Goal: Feedback & Contribution: Submit feedback/report problem

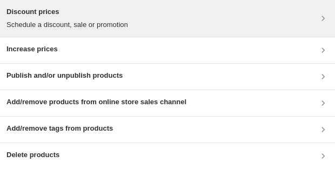
click at [224, 23] on div "Discount prices Schedule a discount, sale or promotion" at bounding box center [167, 18] width 322 height 24
click at [179, 14] on div "Discount prices Schedule a discount, sale or promotion" at bounding box center [167, 18] width 322 height 24
click at [266, 13] on div "Discount prices Schedule a discount, sale or promotion" at bounding box center [167, 18] width 322 height 24
click at [162, 17] on div "Discount prices Schedule a discount, sale or promotion" at bounding box center [167, 18] width 322 height 24
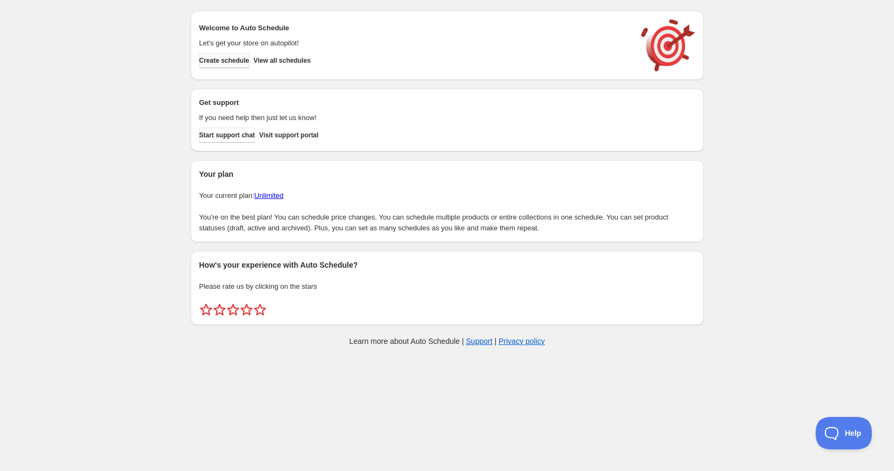
click at [236, 63] on span "Create schedule" at bounding box center [224, 60] width 50 height 9
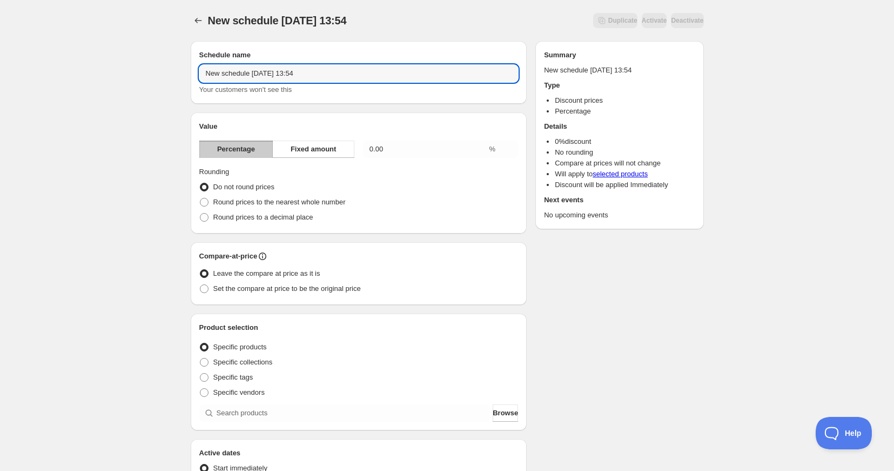
drag, startPoint x: 331, startPoint y: 76, endPoint x: 182, endPoint y: 68, distance: 149.3
click at [179, 68] on div "New schedule Aug 14 2025 13:54. This page is ready New schedule Aug 14 2025 13:…" at bounding box center [447, 389] width 539 height 778
type input "August Sale 2025 60% off"
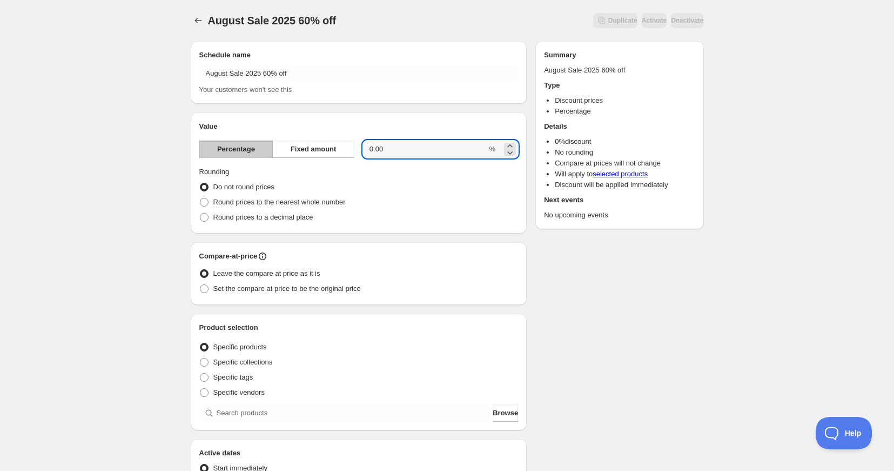
drag, startPoint x: 401, startPoint y: 151, endPoint x: 357, endPoint y: 150, distance: 43.8
click at [358, 150] on div "Percentage Fixed amount 0.00 %" at bounding box center [358, 148] width 319 height 17
type input "60"
click at [204, 200] on span at bounding box center [204, 202] width 9 height 9
click at [200, 198] on input "Round prices to the nearest whole number" at bounding box center [200, 198] width 1 height 1
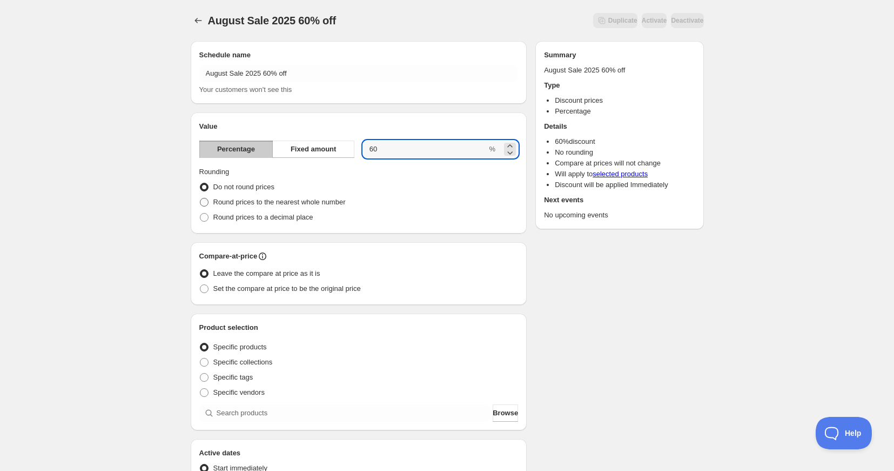
radio input "true"
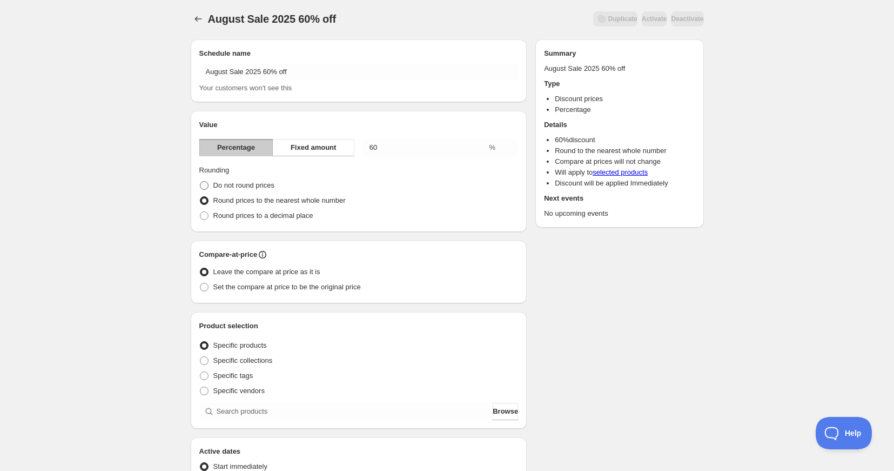
scroll to position [1, 0]
click at [204, 185] on span at bounding box center [204, 186] width 9 height 9
click at [200, 182] on input "Do not round prices" at bounding box center [200, 182] width 1 height 1
radio input "true"
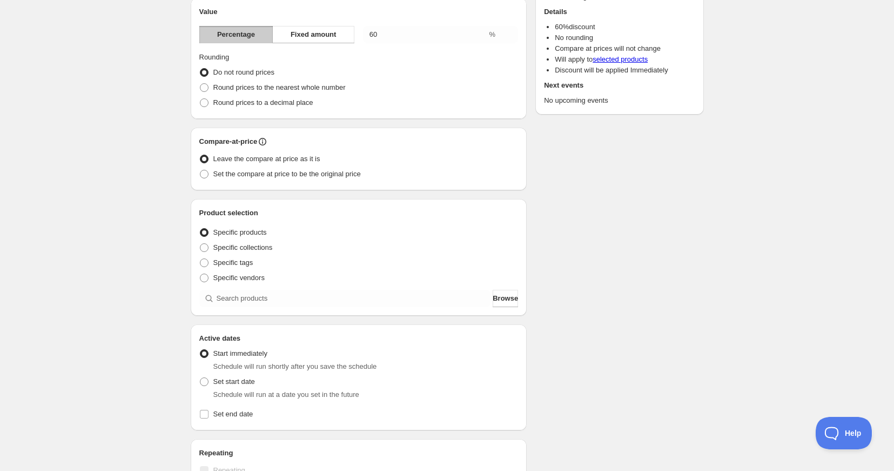
scroll to position [111, 0]
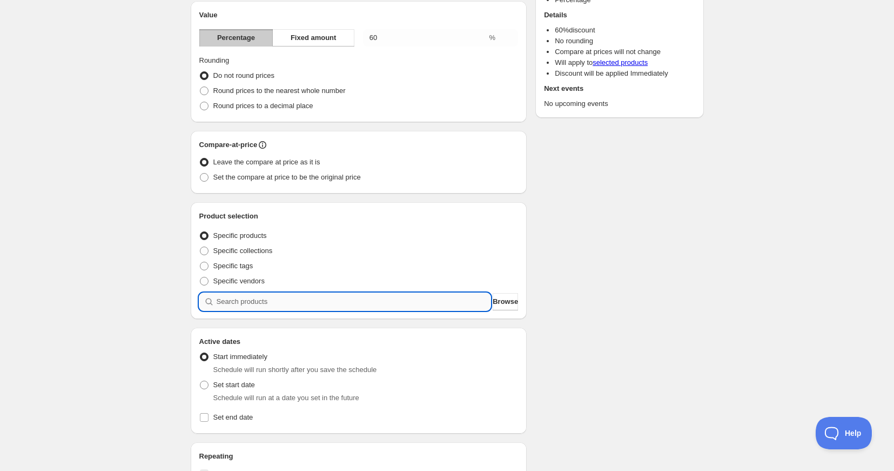
click at [245, 303] on input "search" at bounding box center [354, 301] width 274 height 17
type input "n"
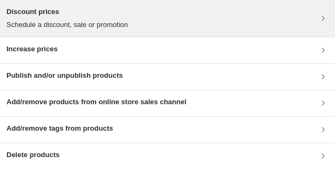
click at [275, 17] on div "Discount prices Schedule a discount, sale or promotion" at bounding box center [167, 18] width 322 height 24
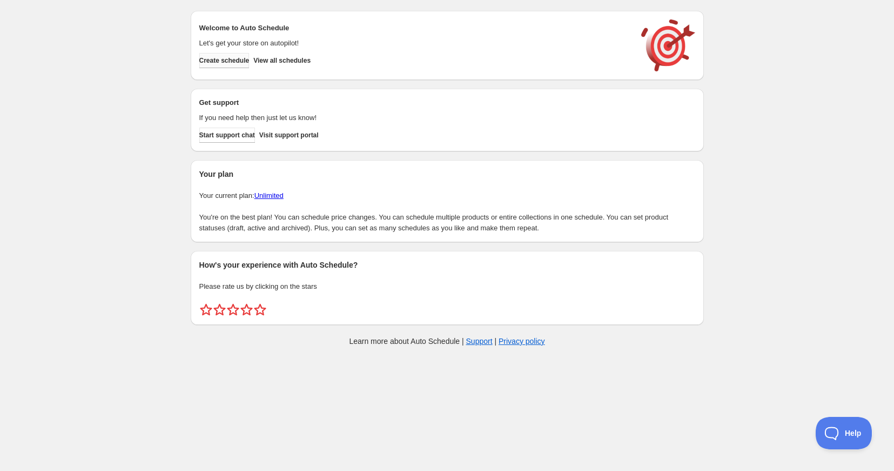
click at [220, 61] on span "Create schedule" at bounding box center [224, 60] width 50 height 9
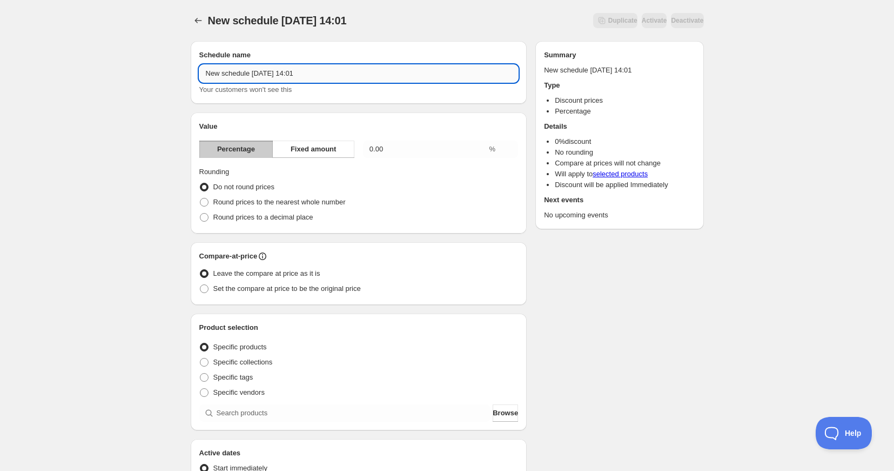
drag, startPoint x: 308, startPoint y: 75, endPoint x: 211, endPoint y: 70, distance: 96.8
click at [211, 70] on input "New schedule Aug 14 2025 14:01" at bounding box center [358, 73] width 319 height 17
type input "N"
type input "August Sale 2025 60%"
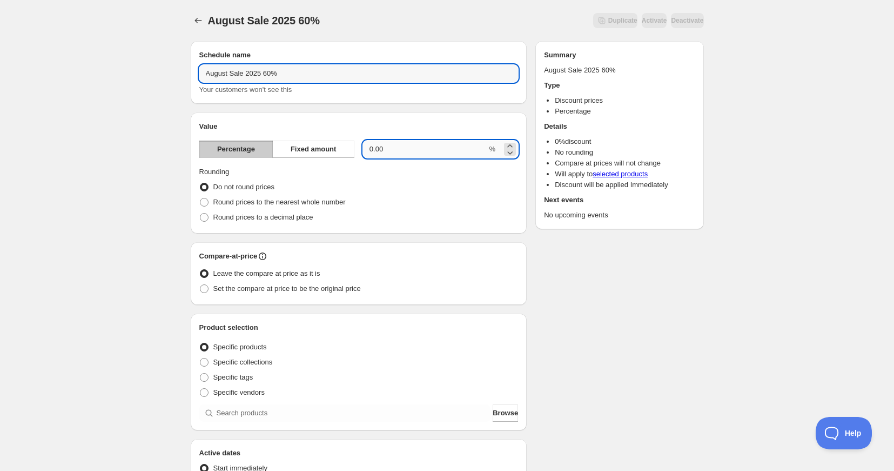
click at [380, 152] on input "0.00" at bounding box center [425, 148] width 124 height 17
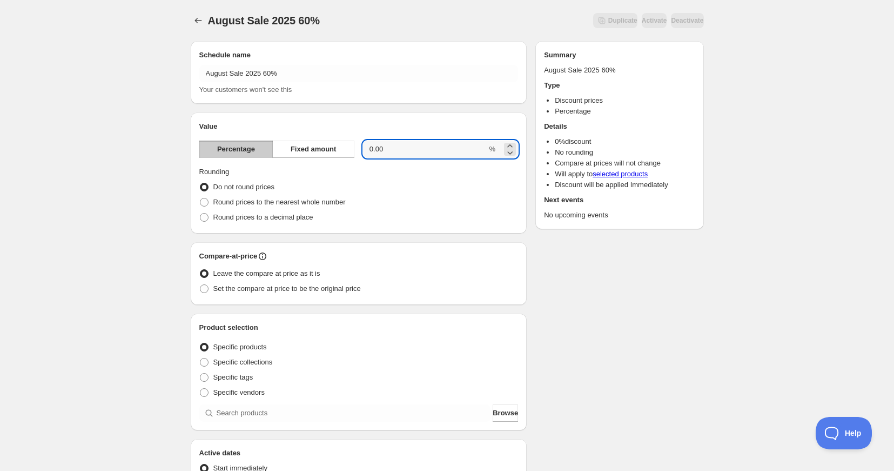
drag, startPoint x: 391, startPoint y: 151, endPoint x: 354, endPoint y: 149, distance: 36.2
click at [354, 149] on div "Percentage Fixed amount 0.00 %" at bounding box center [358, 148] width 319 height 17
type input "60"
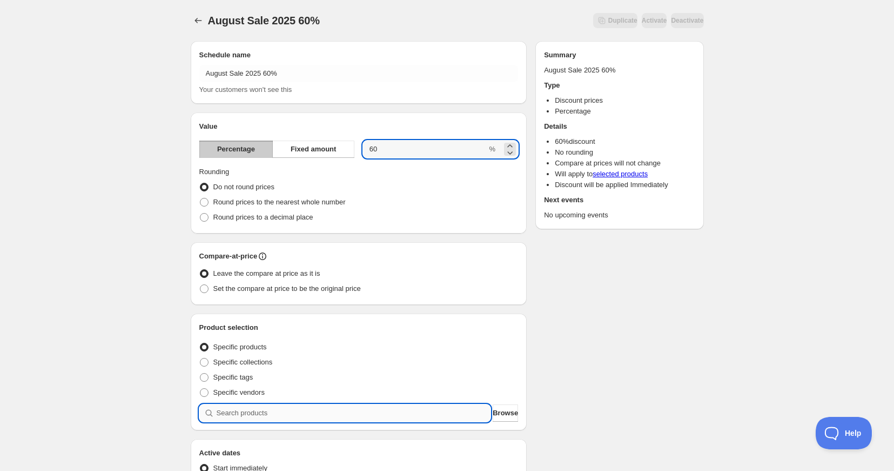
click at [230, 412] on input "search" at bounding box center [354, 412] width 274 height 17
type input "n"
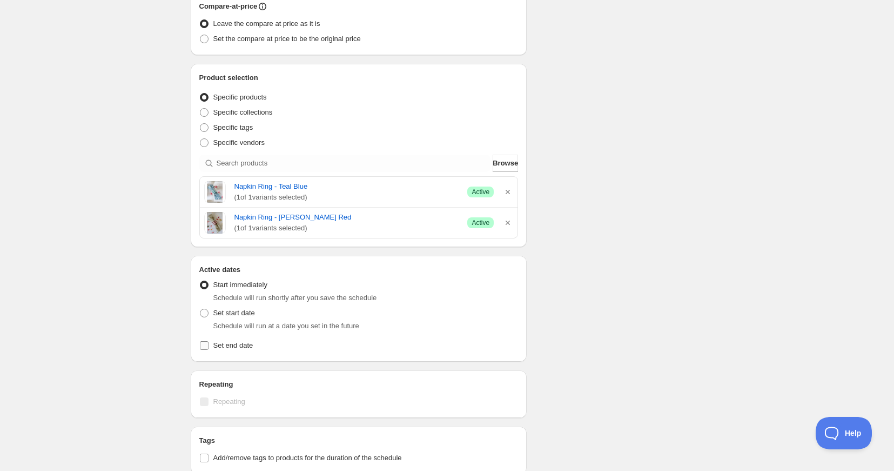
scroll to position [386, 0]
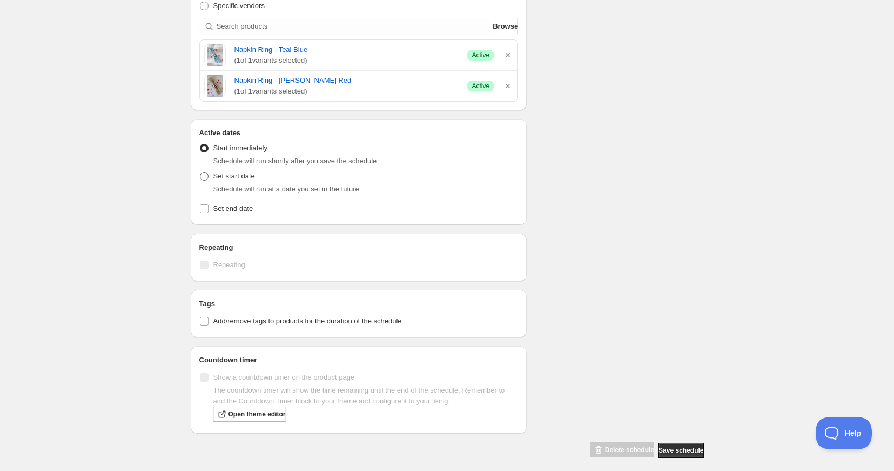
click at [206, 176] on span at bounding box center [204, 176] width 9 height 9
click at [200, 172] on input "Set start date" at bounding box center [200, 172] width 1 height 1
radio input "true"
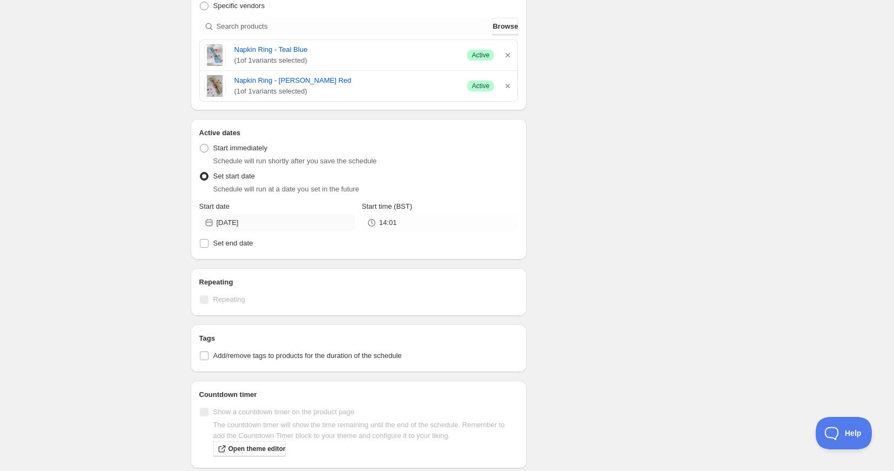
scroll to position [387, 0]
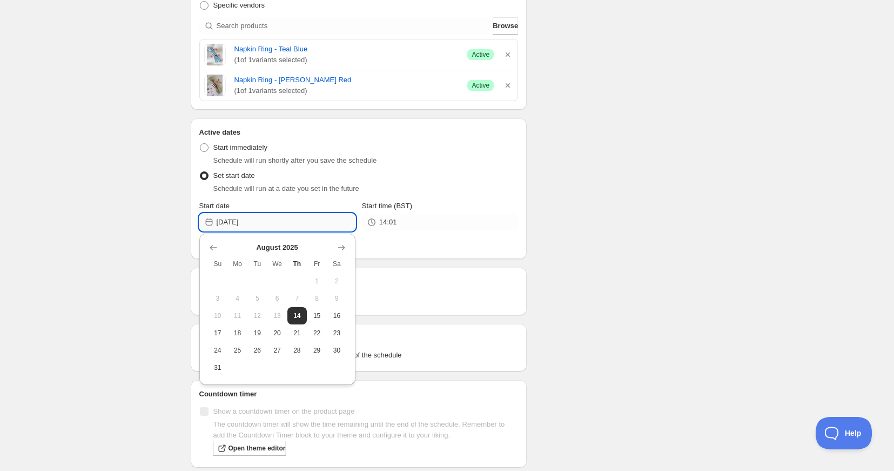
click at [261, 224] on input "2025-08-14" at bounding box center [286, 221] width 139 height 17
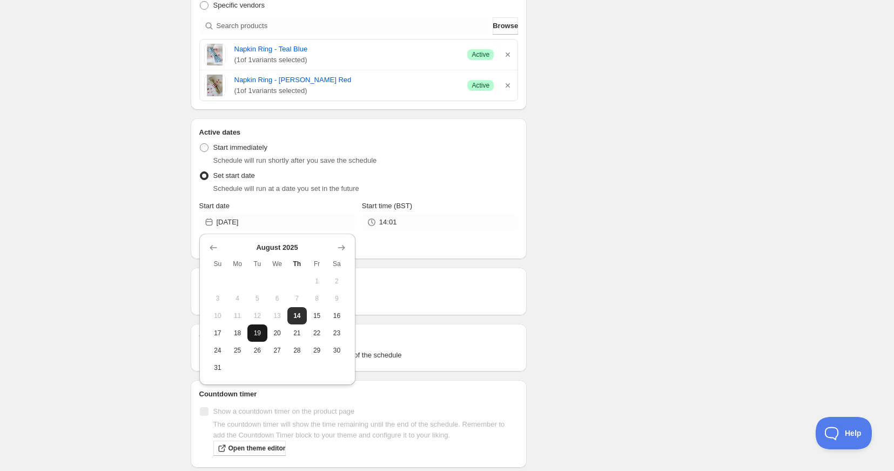
click at [260, 332] on span "19" at bounding box center [257, 332] width 11 height 9
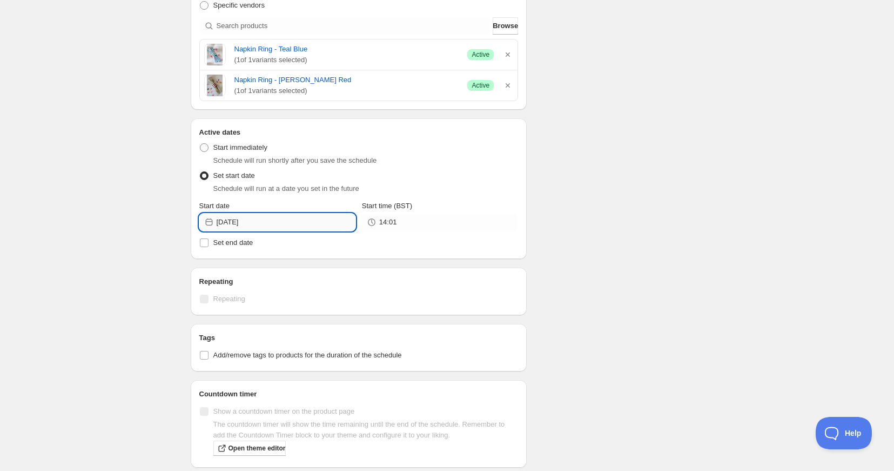
click at [303, 221] on input "2025-08-19" at bounding box center [286, 221] width 139 height 17
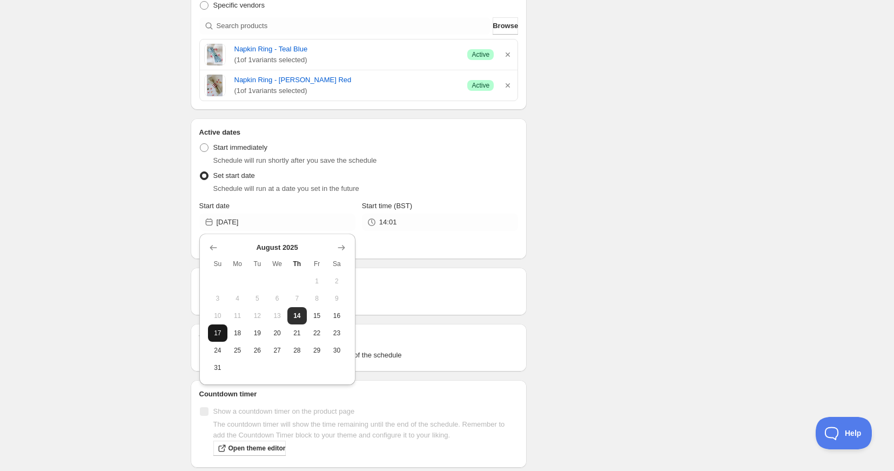
click at [213, 334] on span "17" at bounding box center [217, 332] width 11 height 9
type input "2025-08-17"
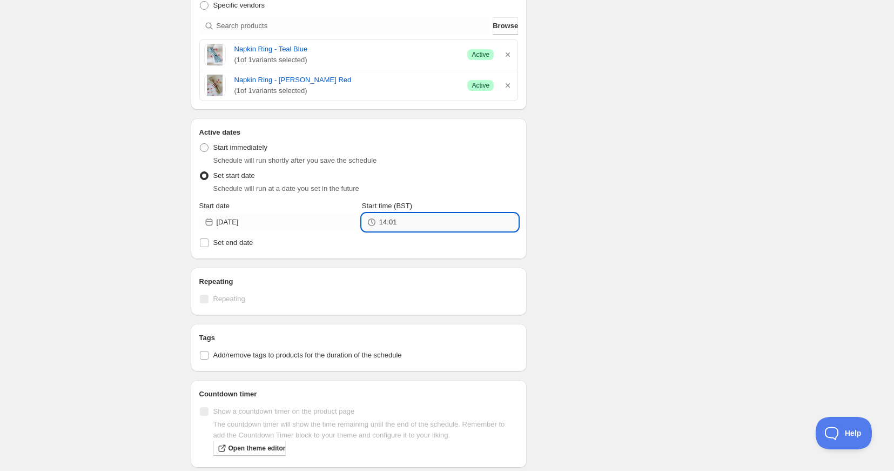
click at [401, 219] on input "14:01" at bounding box center [448, 221] width 139 height 17
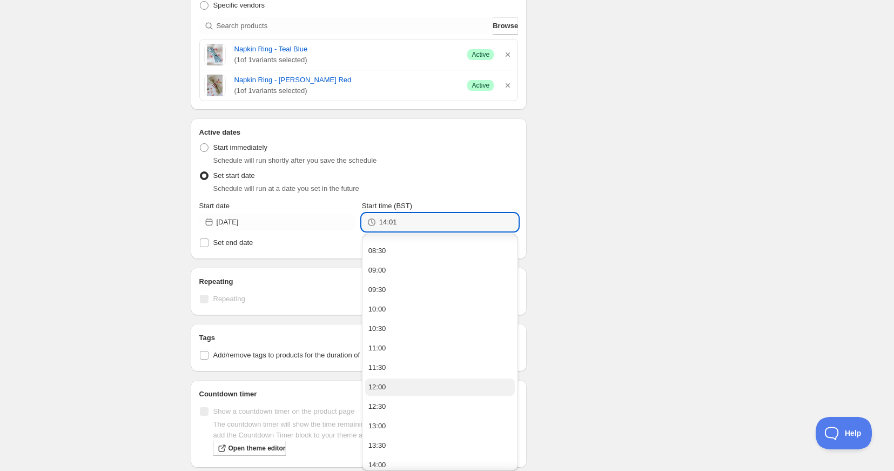
scroll to position [339, 0]
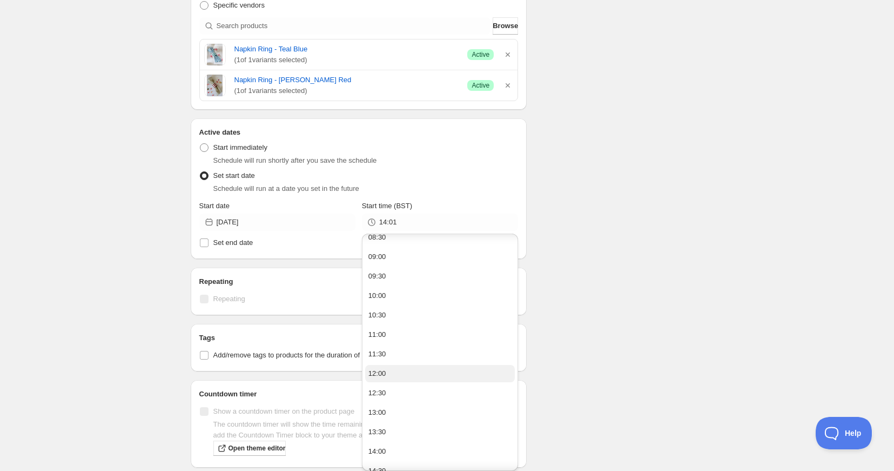
click at [380, 370] on div "12:00" at bounding box center [377, 373] width 18 height 11
type input "12:00"
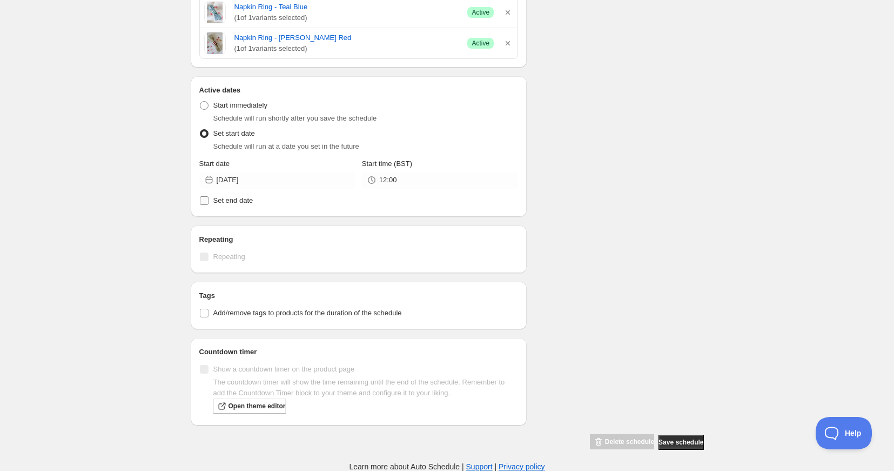
click at [204, 200] on input "Set end date" at bounding box center [204, 200] width 9 height 9
checkbox input "true"
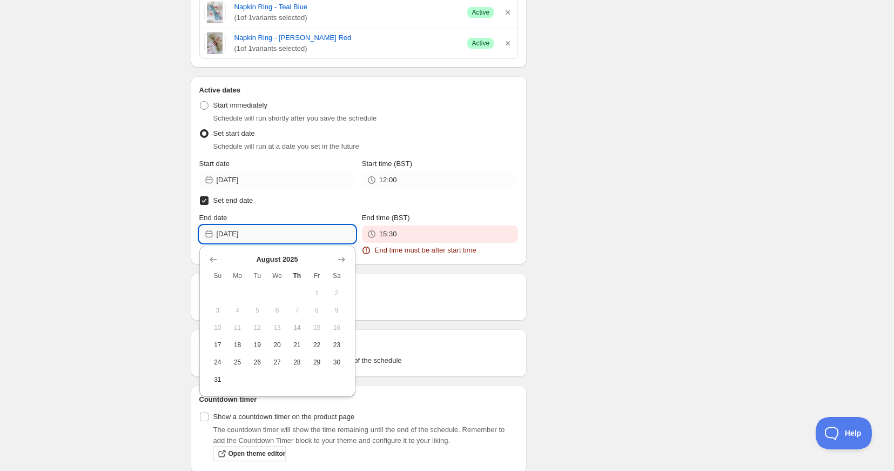
click at [272, 235] on input "2025-08-14" at bounding box center [286, 233] width 139 height 17
click at [258, 364] on span "26" at bounding box center [257, 362] width 11 height 9
type input "[DATE]"
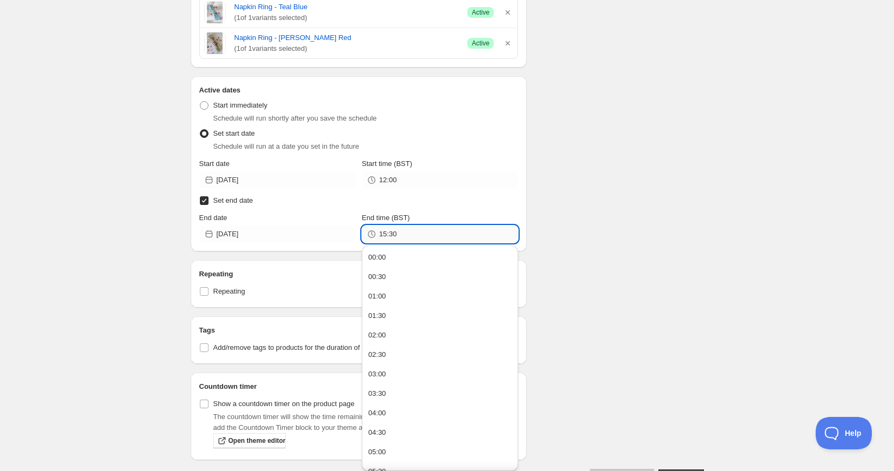
click at [400, 239] on input "15:30" at bounding box center [448, 233] width 139 height 17
drag, startPoint x: 400, startPoint y: 238, endPoint x: 384, endPoint y: 234, distance: 17.1
click at [384, 234] on input "15:30" at bounding box center [448, 233] width 139 height 17
type input "1"
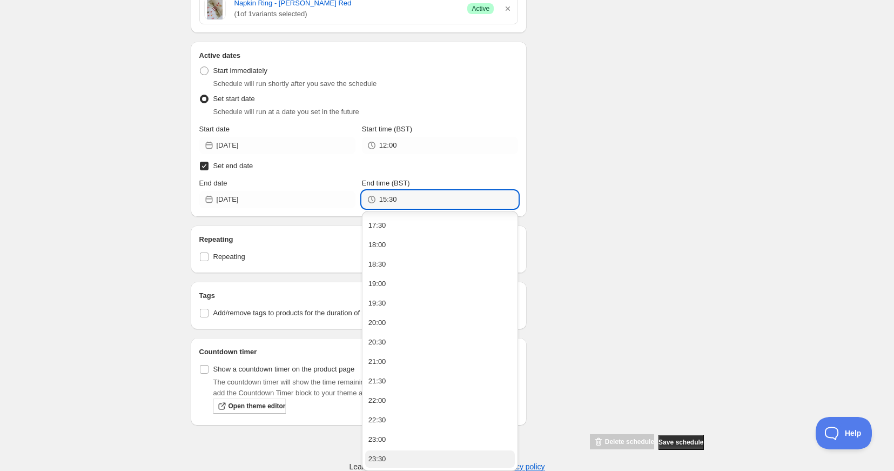
click at [382, 459] on div "23:30" at bounding box center [377, 458] width 18 height 11
drag, startPoint x: 406, startPoint y: 197, endPoint x: 391, endPoint y: 200, distance: 14.9
click at [391, 200] on input "23:30" at bounding box center [448, 199] width 139 height 17
type input "23:59"
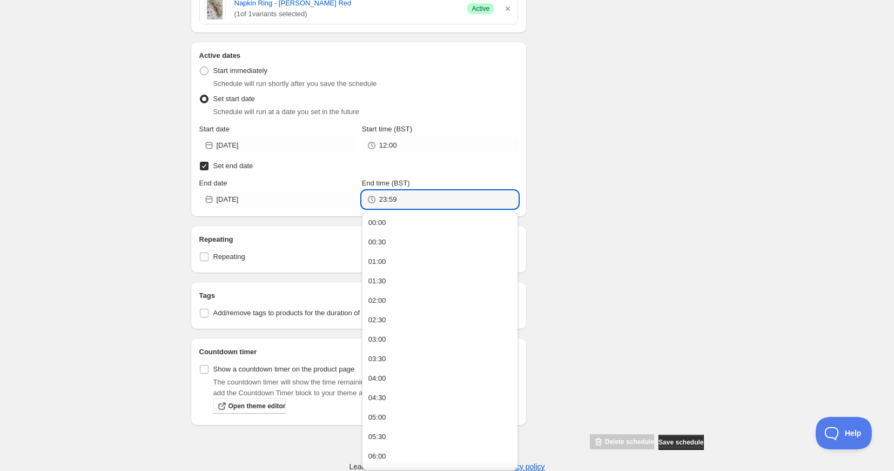
click at [293, 213] on div "Active dates Active Date Type Start immediately Schedule will run shortly after…" at bounding box center [359, 129] width 337 height 175
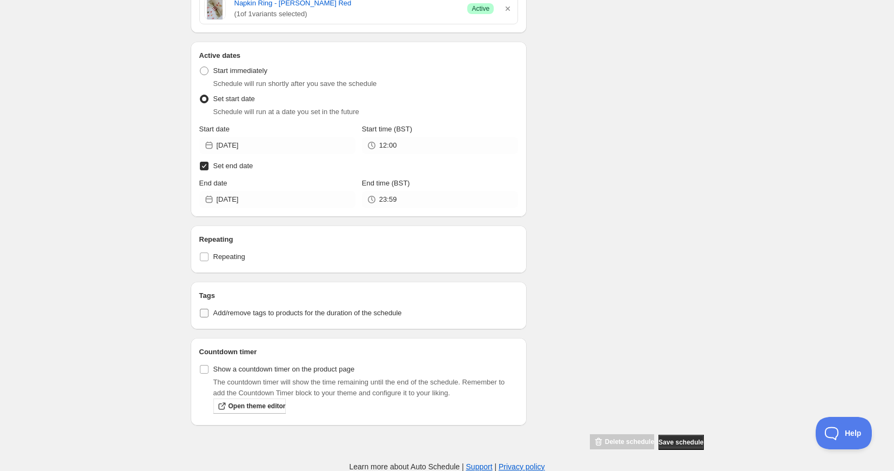
click at [207, 313] on input "Add/remove tags to products for the duration of the schedule" at bounding box center [204, 312] width 9 height 9
checkbox input "true"
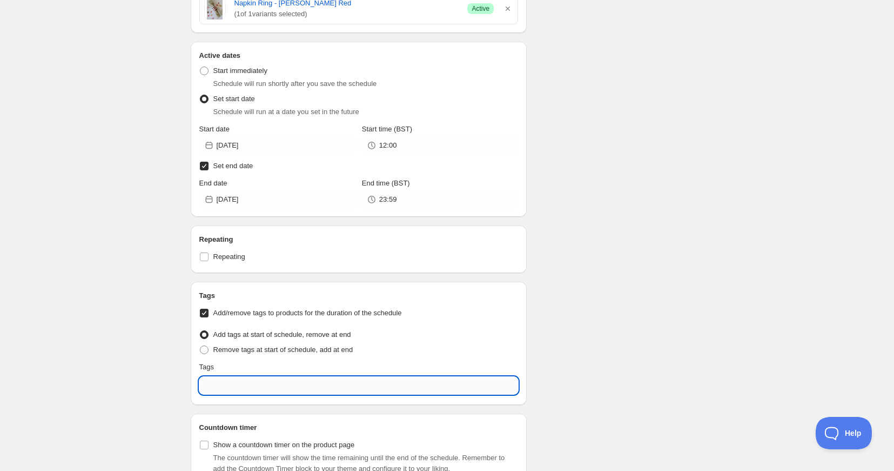
click at [216, 388] on input "text" at bounding box center [358, 385] width 319 height 17
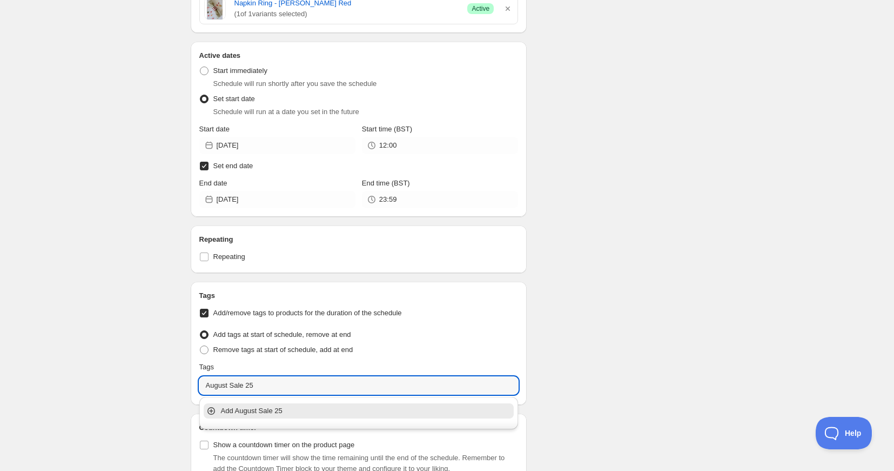
click at [236, 408] on p "Add August Sale 25" at bounding box center [366, 410] width 291 height 11
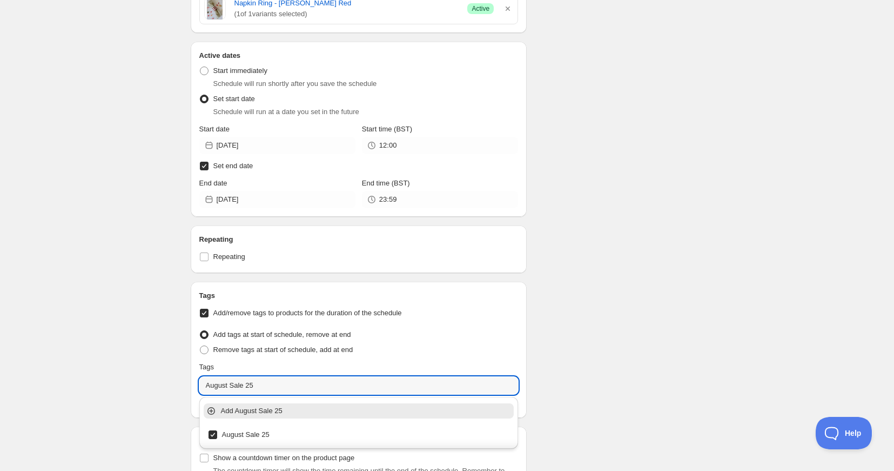
type input "August Sale 25"
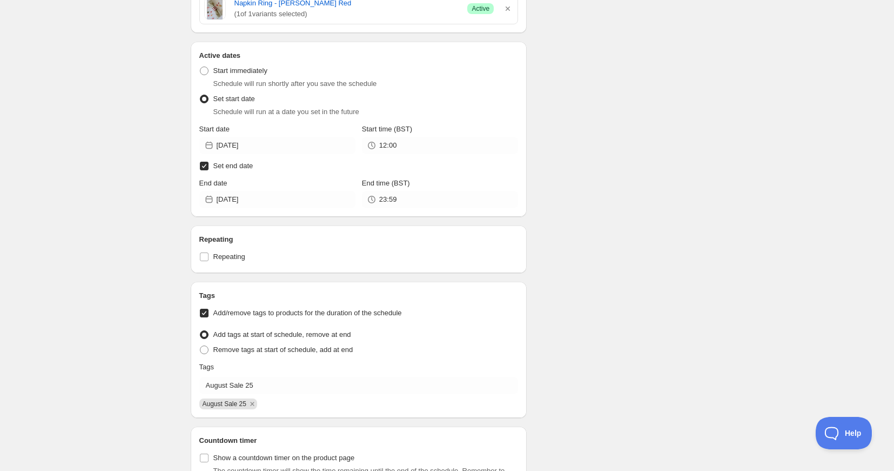
click at [351, 339] on span "Add tags at start of schedule, remove at end" at bounding box center [282, 334] width 138 height 11
click at [200, 331] on input "Add tags at start of schedule, remove at end" at bounding box center [200, 330] width 1 height 1
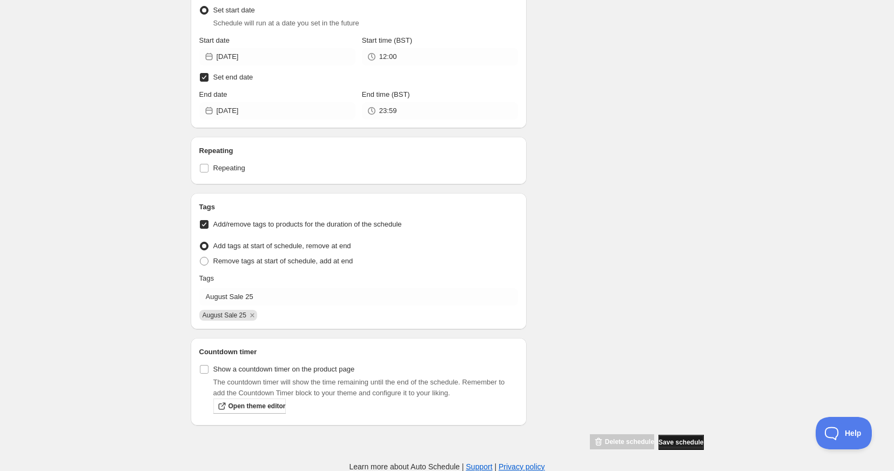
click at [669, 442] on span "Save schedule" at bounding box center [681, 442] width 45 height 9
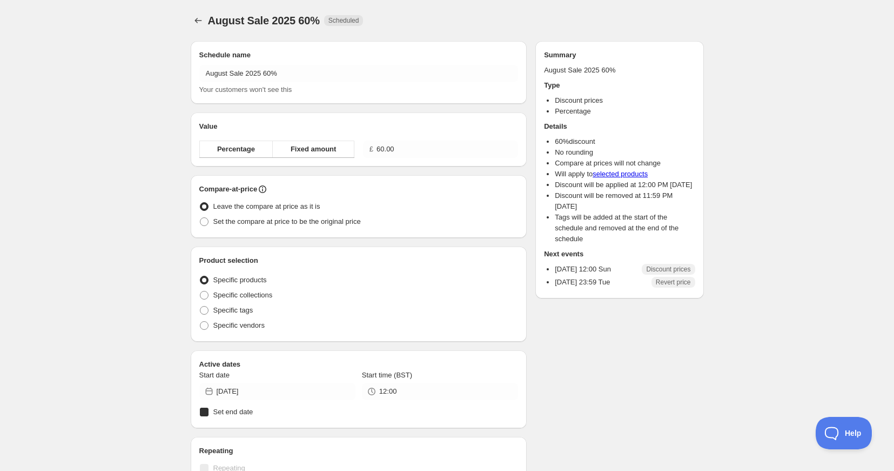
radio input "true"
checkbox input "true"
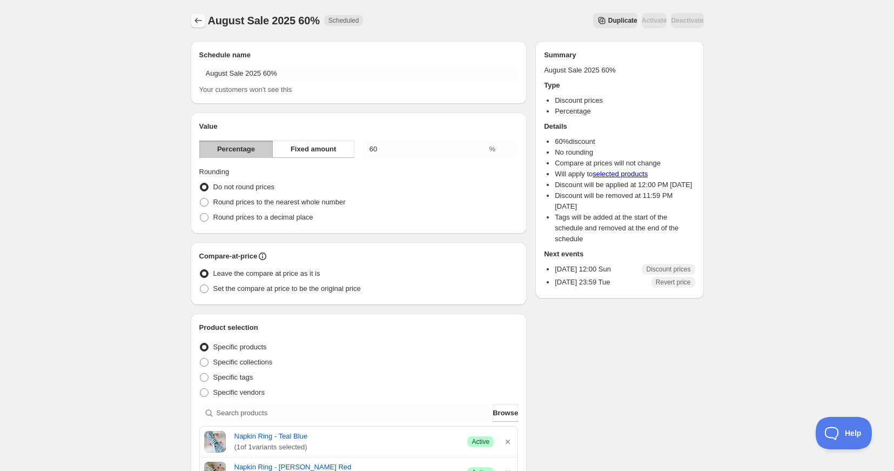
click at [196, 21] on icon "Schedules" at bounding box center [197, 20] width 7 height 5
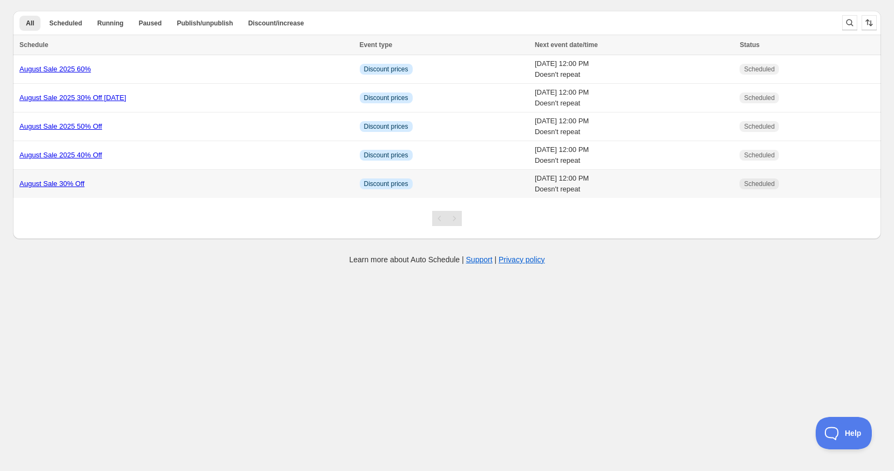
click at [77, 182] on link "August Sale 30% Off" at bounding box center [51, 183] width 65 height 8
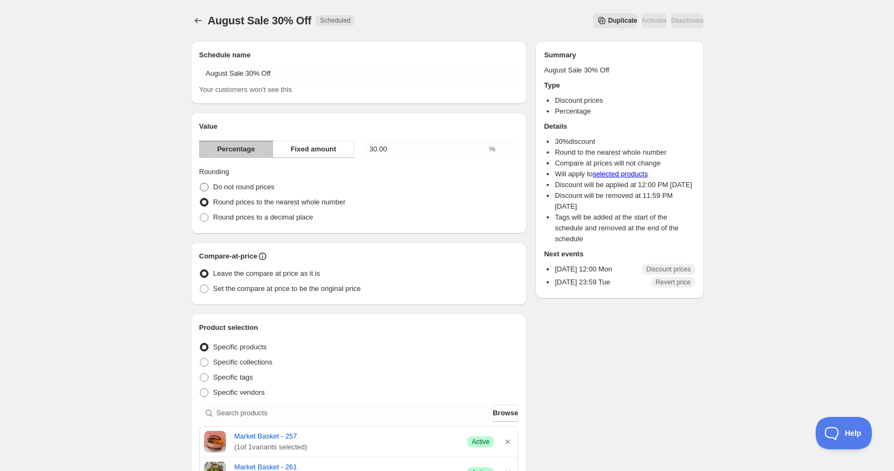
click at [205, 185] on span at bounding box center [204, 187] width 9 height 9
click at [200, 183] on input "Do not round prices" at bounding box center [200, 183] width 1 height 1
radio input "true"
click at [196, 18] on icon "Schedules" at bounding box center [198, 20] width 11 height 11
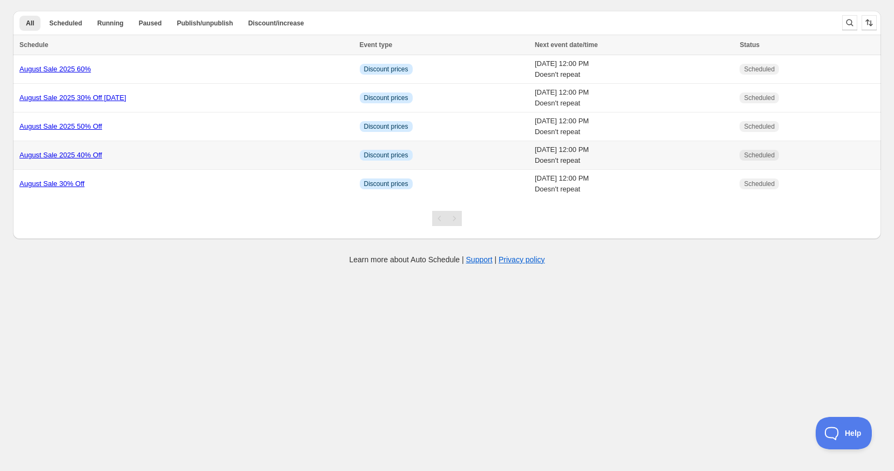
click at [75, 157] on link "August Sale 2025 40% Off" at bounding box center [60, 155] width 83 height 8
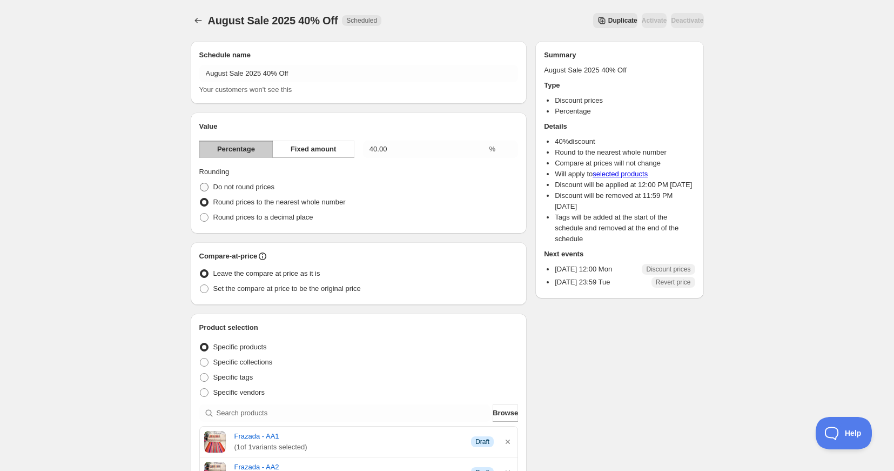
click at [201, 185] on span at bounding box center [204, 187] width 9 height 9
click at [200, 183] on input "Do not round prices" at bounding box center [200, 183] width 1 height 1
radio input "true"
click at [198, 21] on icon "Schedules" at bounding box center [198, 20] width 11 height 11
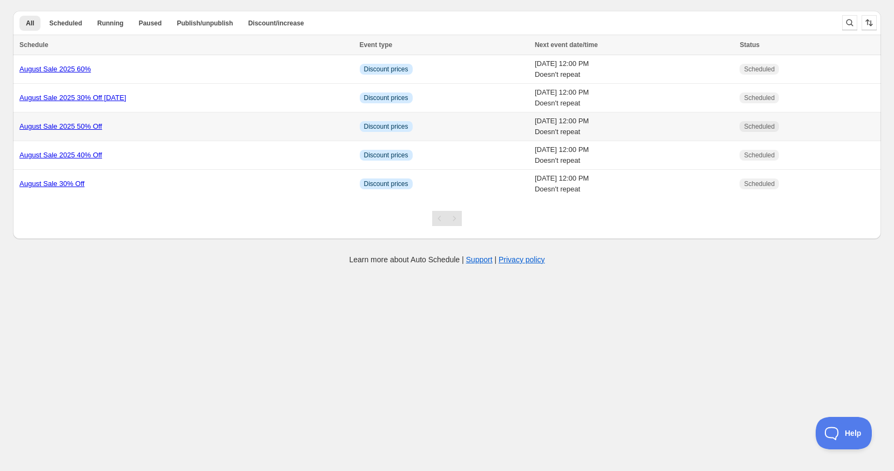
click at [53, 124] on link "August Sale 2025 50% Off" at bounding box center [60, 126] width 83 height 8
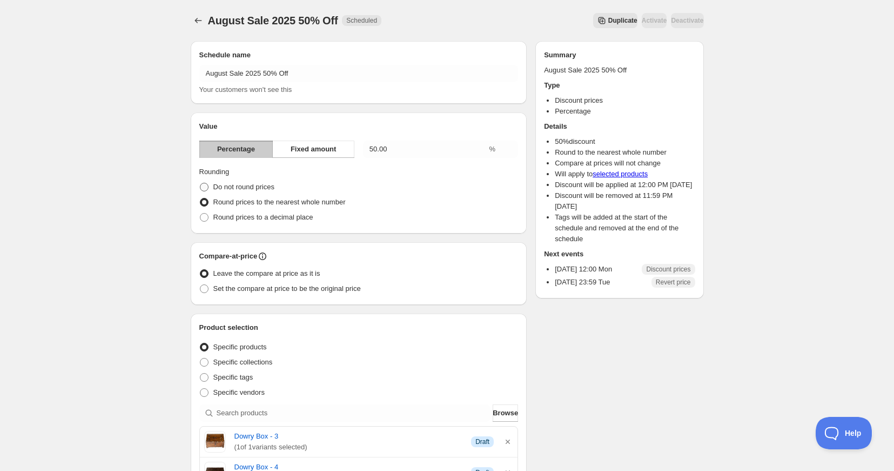
click at [203, 186] on span at bounding box center [204, 187] width 9 height 9
click at [200, 183] on input "Do not round prices" at bounding box center [200, 183] width 1 height 1
radio input "true"
click at [199, 18] on icon "Schedules" at bounding box center [198, 20] width 11 height 11
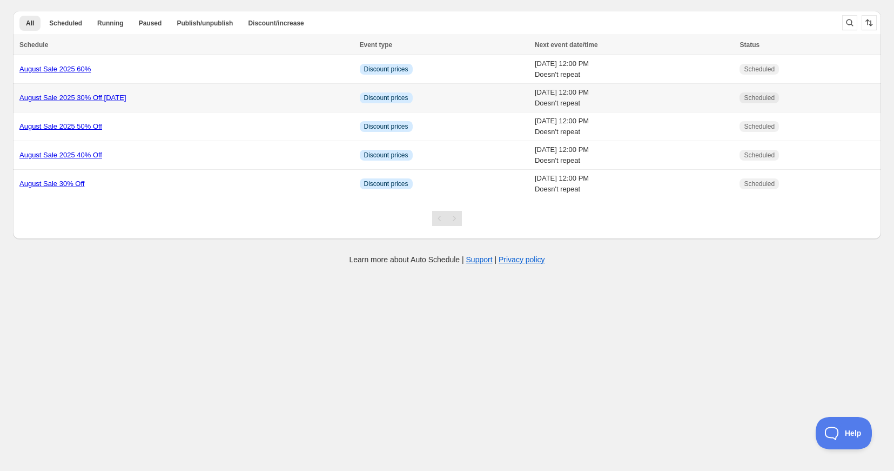
click at [108, 98] on link "August Sale 2025 30% Off Wednesday" at bounding box center [72, 97] width 107 height 8
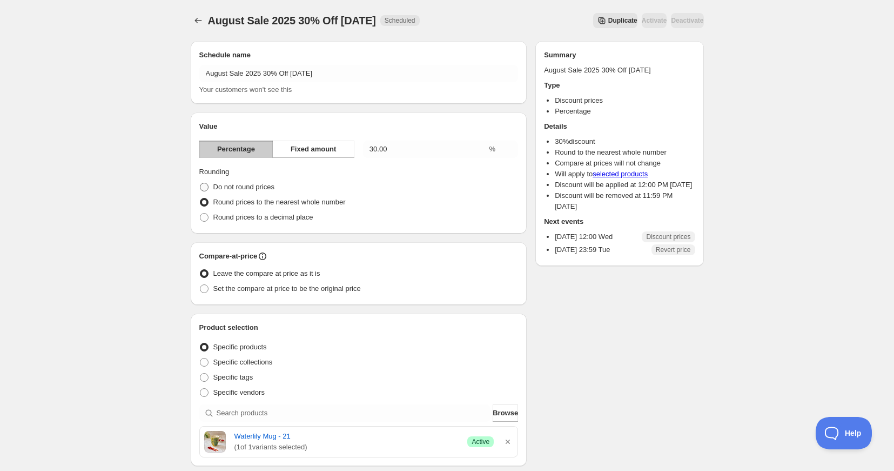
click at [203, 185] on span at bounding box center [204, 187] width 9 height 9
click at [200, 183] on input "Do not round prices" at bounding box center [200, 183] width 1 height 1
radio input "true"
click at [198, 18] on icon "Schedules" at bounding box center [198, 20] width 11 height 11
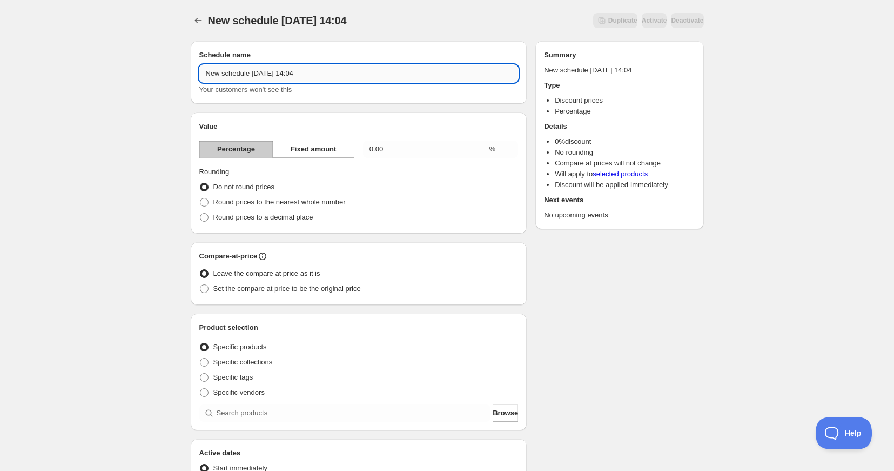
drag, startPoint x: 343, startPoint y: 79, endPoint x: 199, endPoint y: 69, distance: 144.6
click at [201, 69] on input "New schedule Aug 14 2025 14:04" at bounding box center [358, 73] width 319 height 17
type input "August Sale 2025 70% Off"
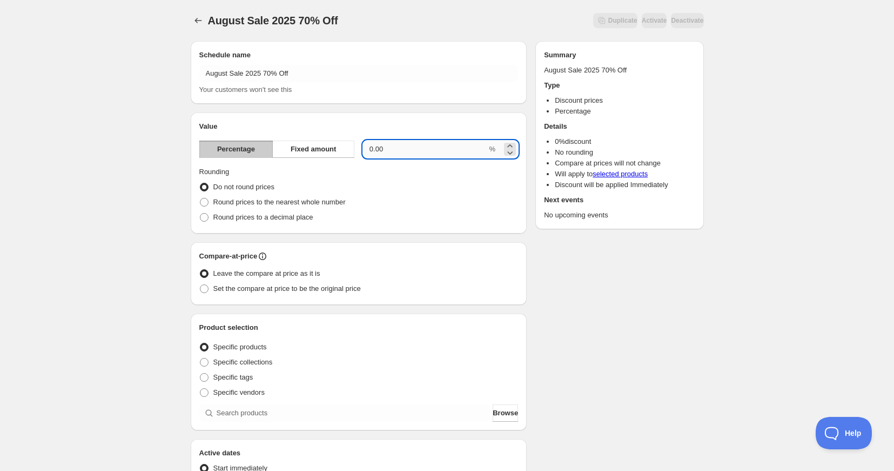
click at [384, 152] on input "0.00" at bounding box center [425, 148] width 124 height 17
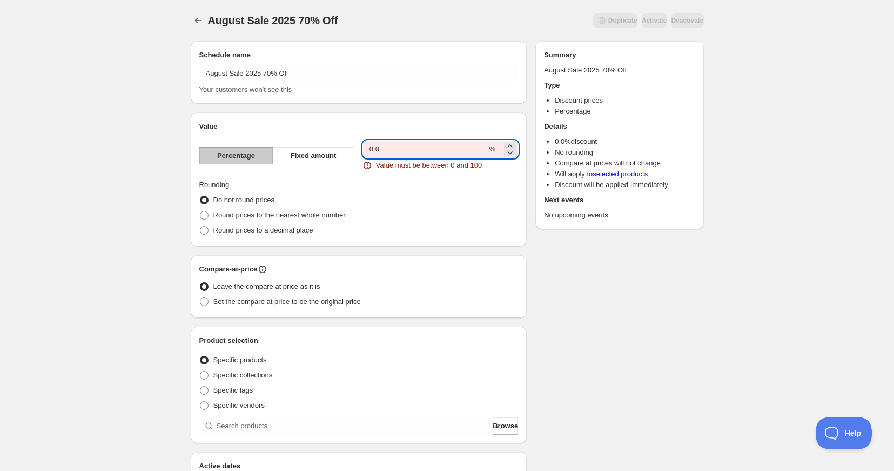
type input "0"
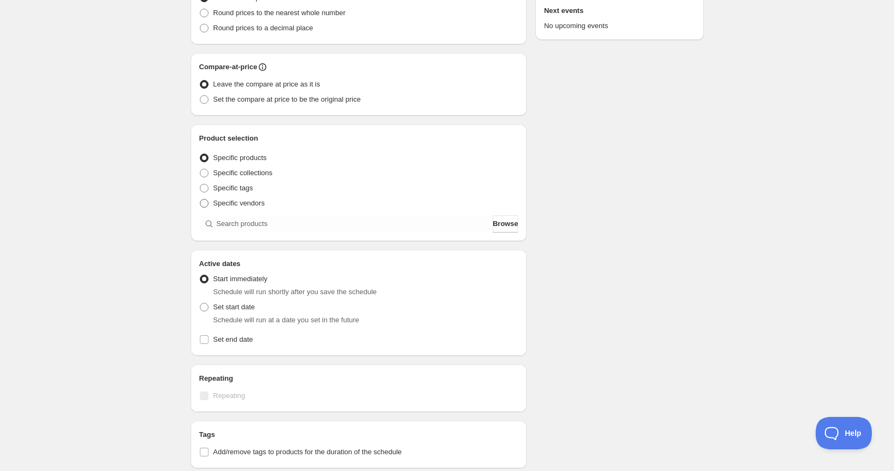
scroll to position [191, 0]
type input "70"
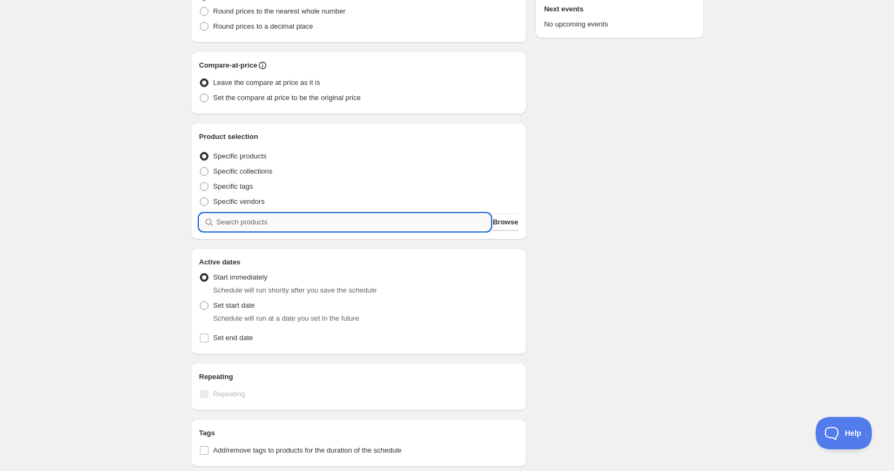
click at [233, 221] on input "search" at bounding box center [354, 221] width 274 height 17
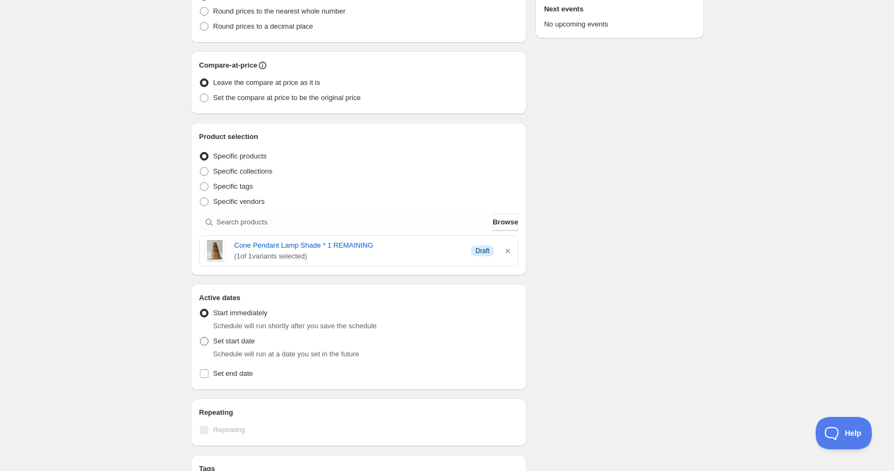
click at [205, 340] on span at bounding box center [204, 341] width 9 height 9
click at [200, 337] on input "Set start date" at bounding box center [200, 337] width 1 height 1
radio input "true"
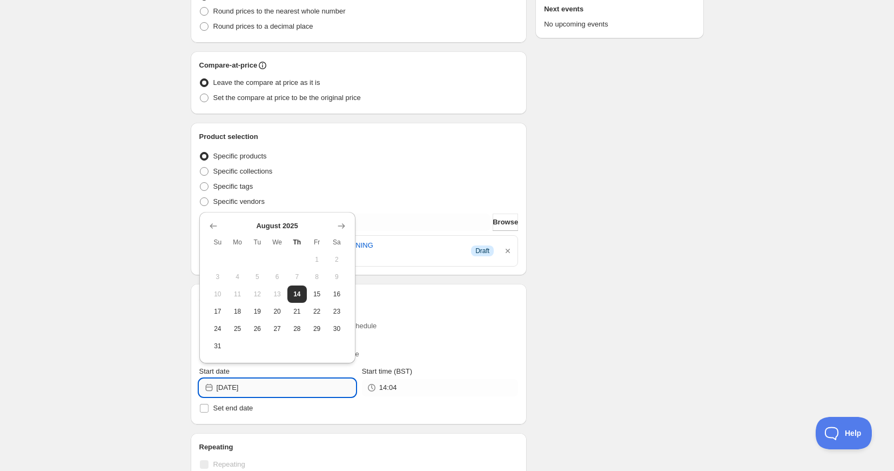
click at [266, 382] on input "2025-08-14" at bounding box center [286, 387] width 139 height 17
click at [218, 313] on span "17" at bounding box center [217, 311] width 11 height 9
type input "2025-08-17"
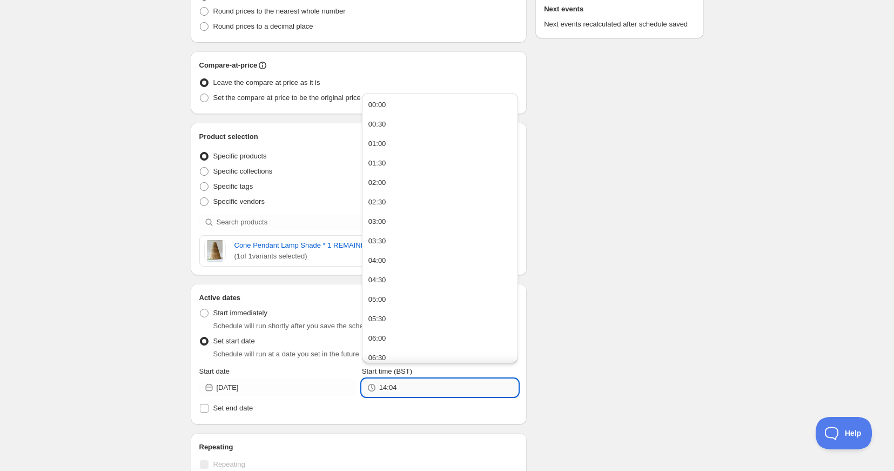
click at [397, 389] on input "14:04" at bounding box center [448, 387] width 139 height 17
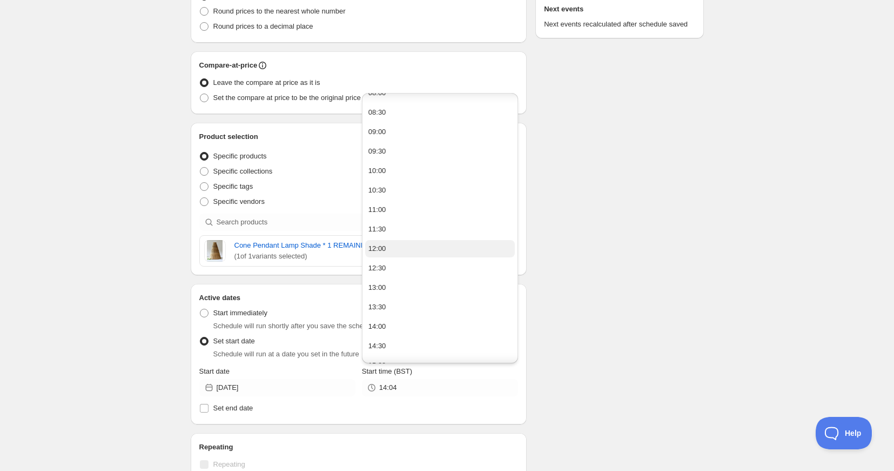
click at [380, 247] on div "12:00" at bounding box center [377, 248] width 18 height 11
type input "12:00"
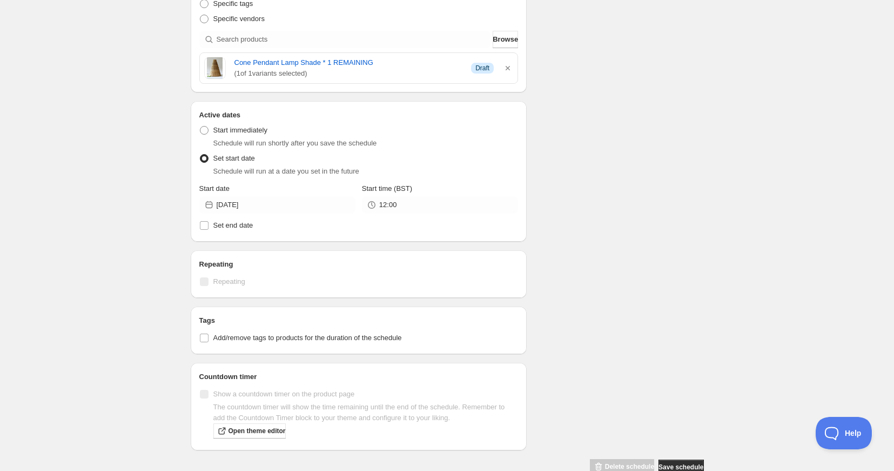
scroll to position [380, 0]
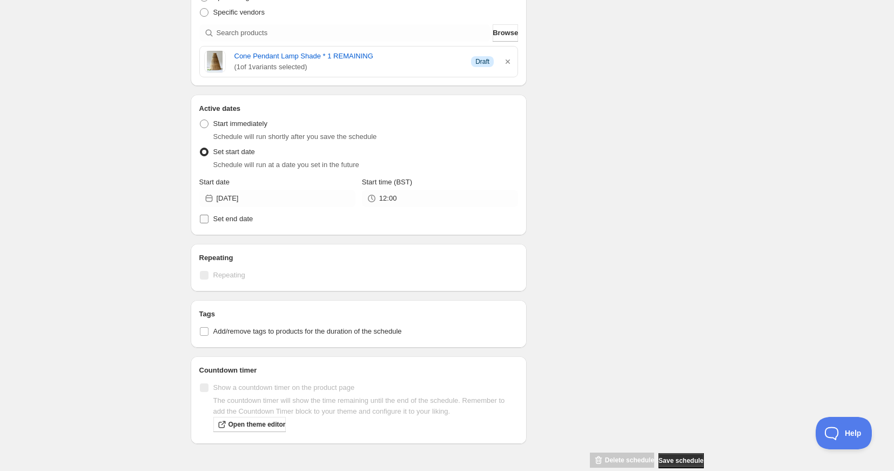
click at [206, 219] on input "Set end date" at bounding box center [204, 218] width 9 height 9
checkbox input "true"
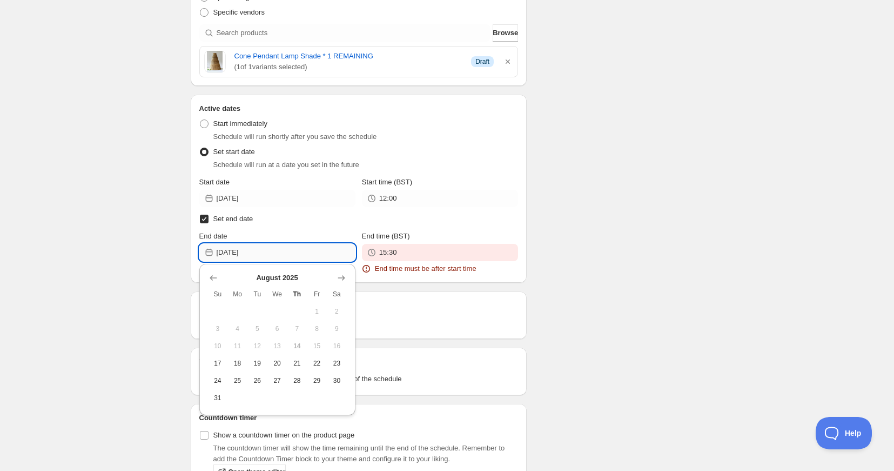
click at [264, 256] on input "2025-08-14" at bounding box center [286, 252] width 139 height 17
drag, startPoint x: 252, startPoint y: 380, endPoint x: 286, endPoint y: 362, distance: 38.7
click at [252, 380] on span "26" at bounding box center [257, 380] width 11 height 9
type input "2025-08-26"
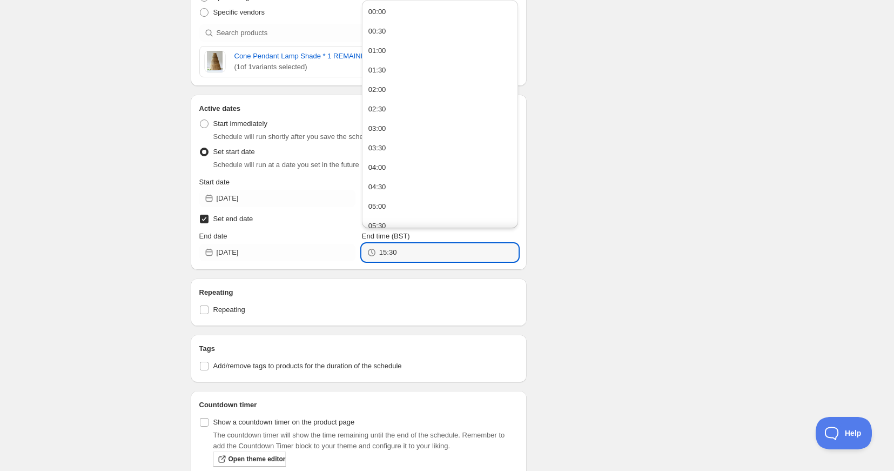
drag, startPoint x: 419, startPoint y: 254, endPoint x: 371, endPoint y: 251, distance: 48.7
click at [371, 251] on div "15:30" at bounding box center [440, 252] width 156 height 17
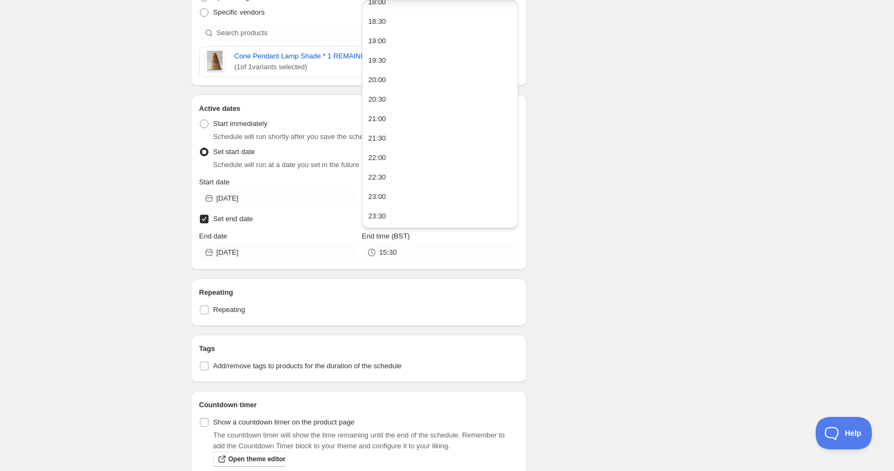
drag, startPoint x: 382, startPoint y: 214, endPoint x: 384, endPoint y: 222, distance: 8.3
click at [382, 213] on div "23:30" at bounding box center [377, 216] width 18 height 11
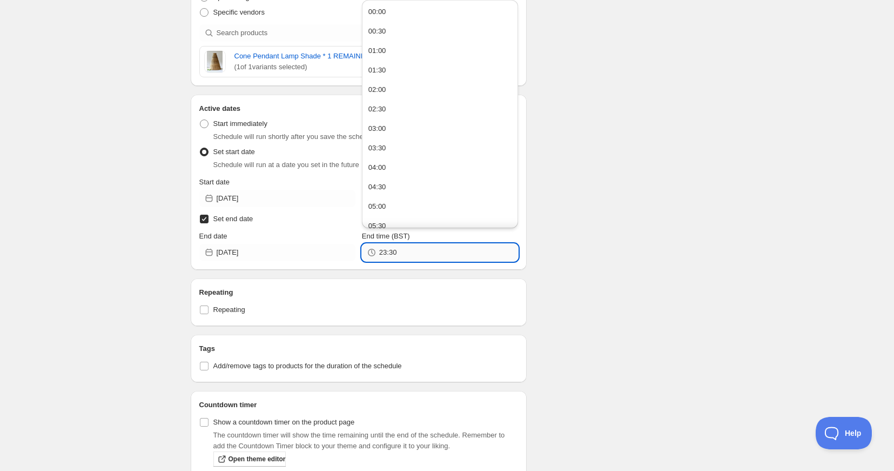
drag, startPoint x: 399, startPoint y: 254, endPoint x: 392, endPoint y: 253, distance: 7.6
click at [392, 253] on input "23:30" at bounding box center [448, 252] width 139 height 17
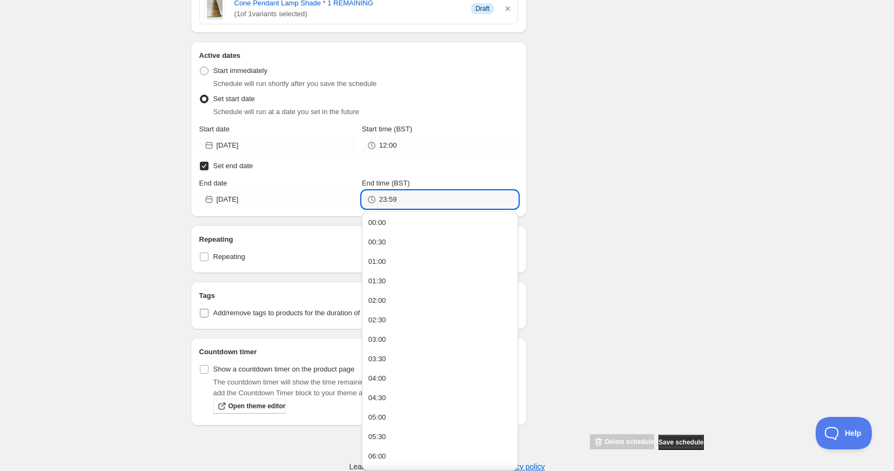
type input "23:59"
click at [204, 310] on input "Add/remove tags to products for the duration of the schedule" at bounding box center [204, 312] width 9 height 9
checkbox input "true"
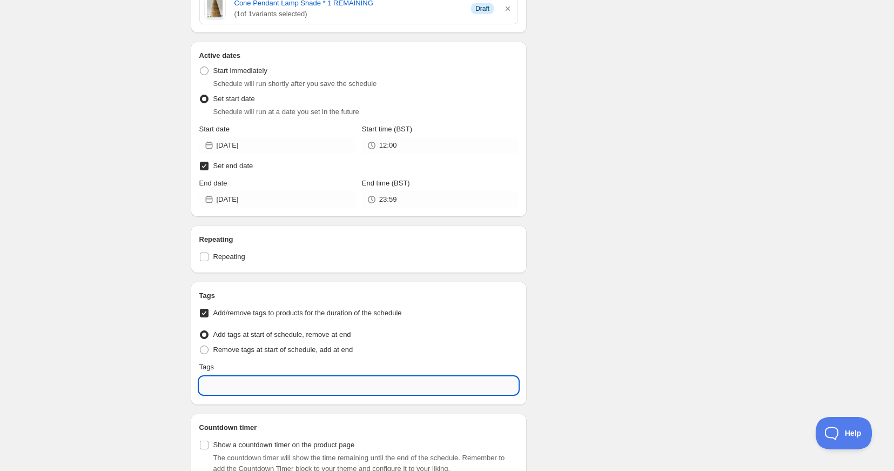
click at [223, 386] on input "text" at bounding box center [358, 385] width 319 height 17
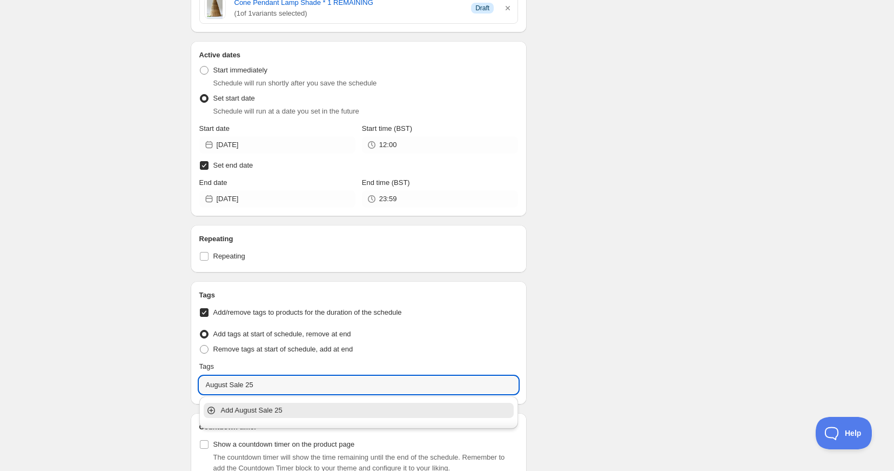
click at [242, 413] on p "Add August Sale 25" at bounding box center [366, 410] width 291 height 11
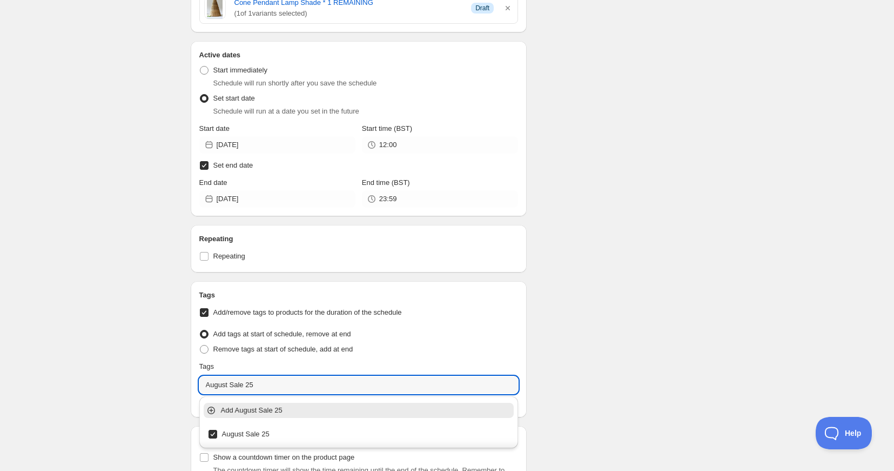
scroll to position [431, 0]
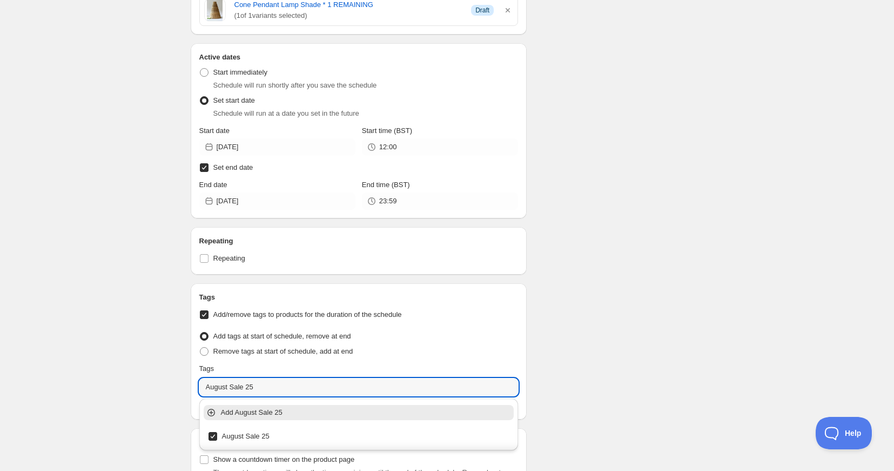
type input "August Sale 25"
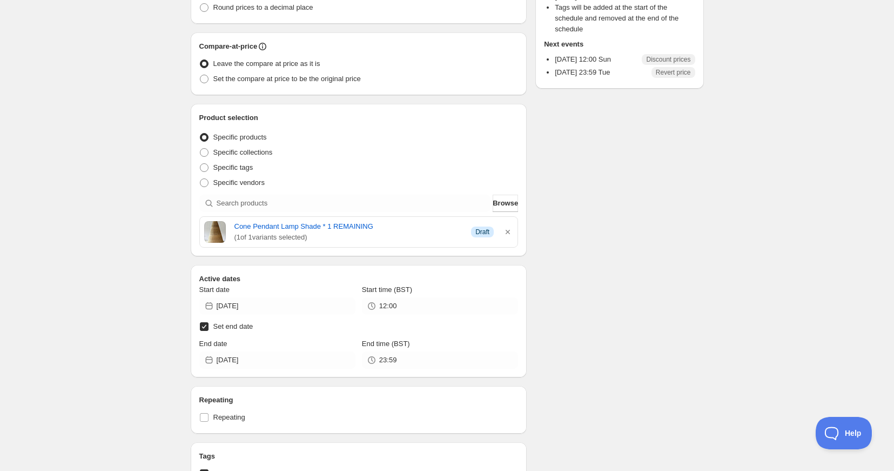
scroll to position [210, 0]
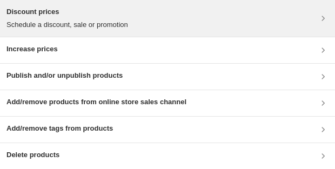
click at [128, 12] on h3 "Discount prices" at bounding box center [67, 11] width 122 height 11
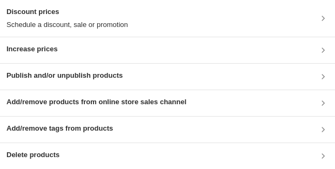
click at [200, 21] on div "Discount prices Schedule a discount, sale or promotion" at bounding box center [167, 18] width 322 height 24
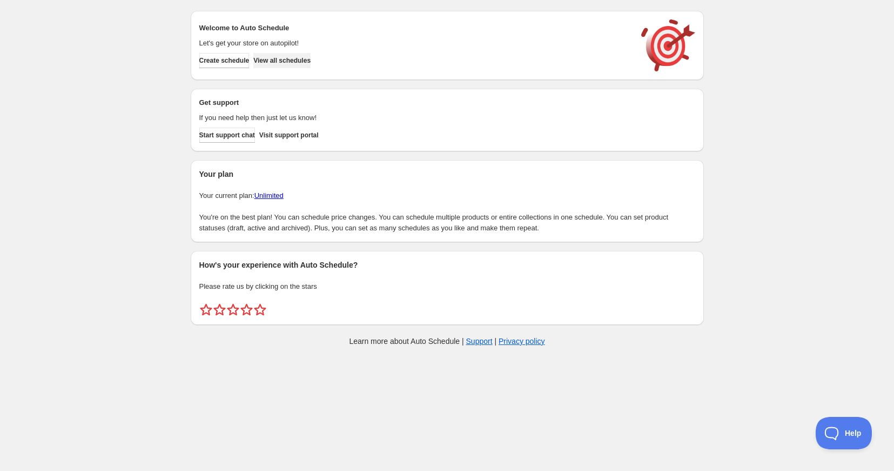
click at [298, 58] on span "View all schedules" at bounding box center [281, 60] width 57 height 9
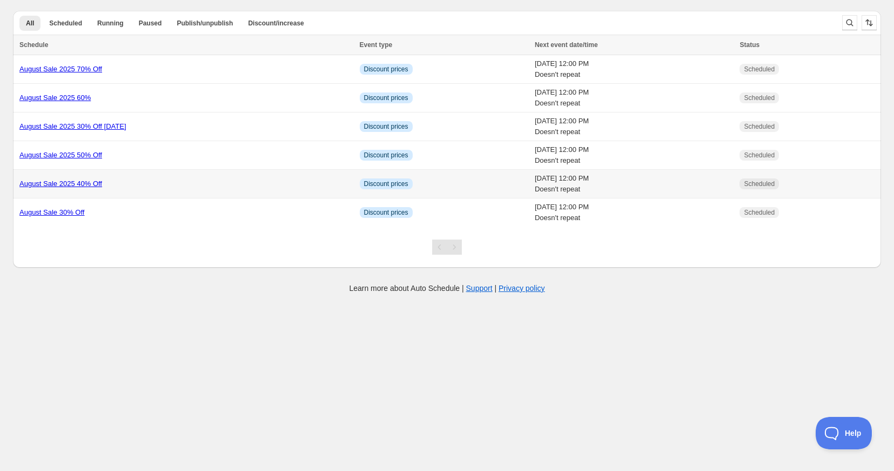
click at [62, 184] on link "August Sale 2025 40% Off" at bounding box center [60, 183] width 83 height 8
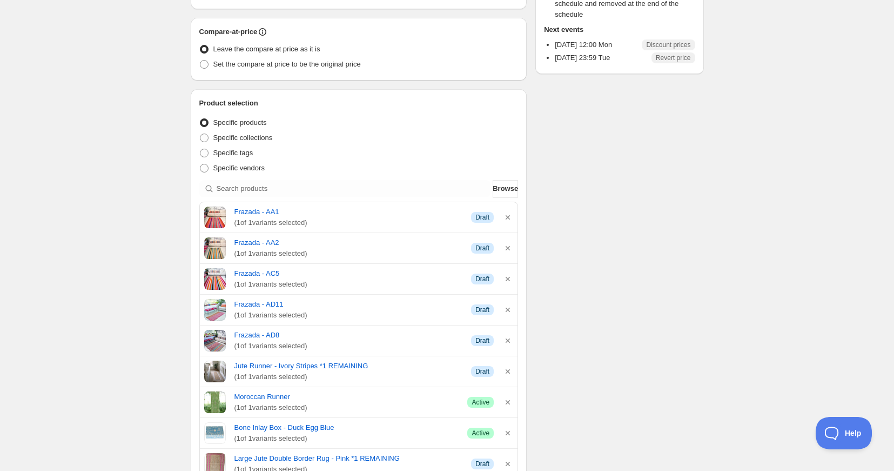
scroll to position [214, 0]
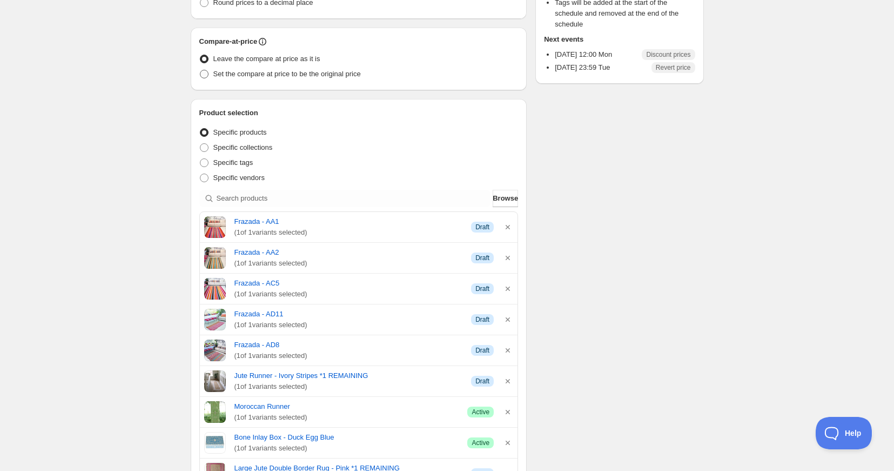
click at [202, 76] on span at bounding box center [204, 74] width 9 height 9
click at [200, 70] on input "Set the compare at price to be the original price" at bounding box center [200, 70] width 1 height 1
radio input "true"
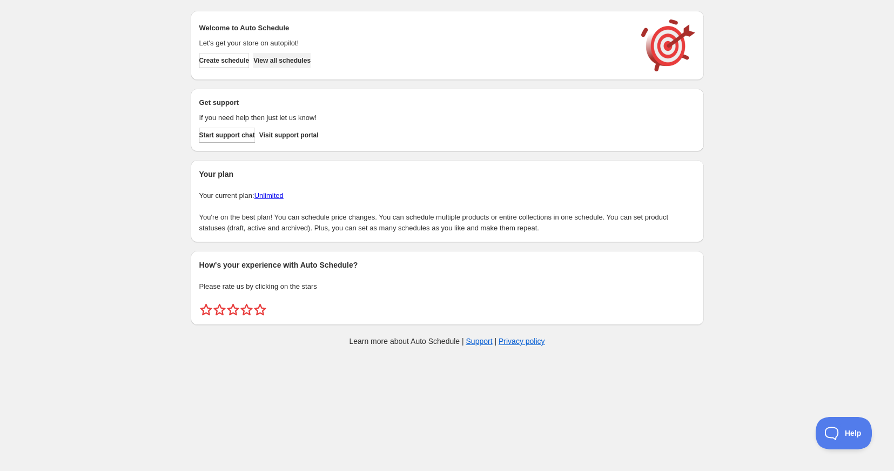
click at [294, 64] on span "View all schedules" at bounding box center [281, 60] width 57 height 9
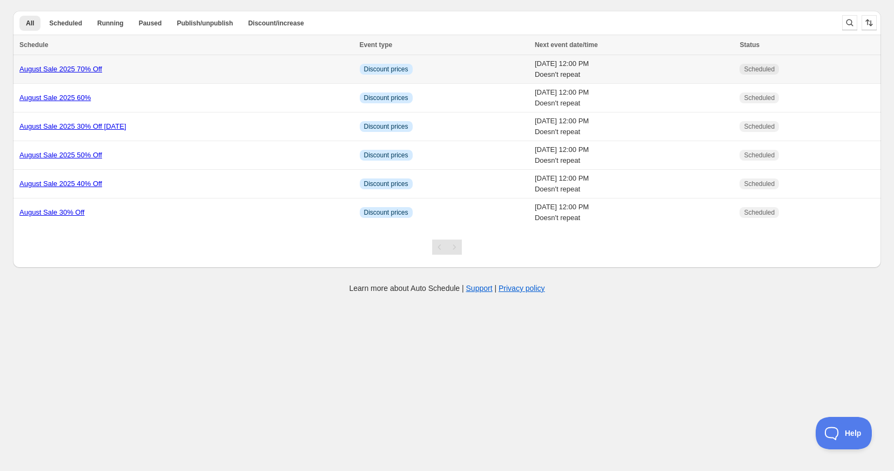
click at [64, 66] on link "August Sale 2025 70% Off" at bounding box center [60, 69] width 83 height 8
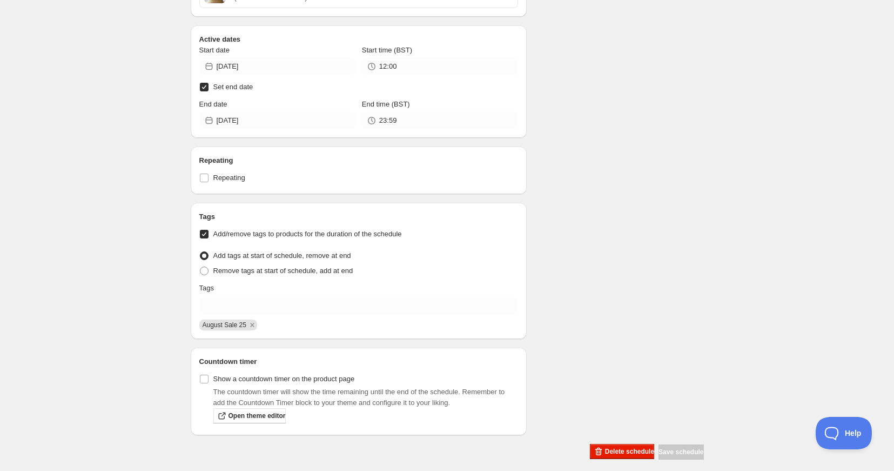
scroll to position [459, 0]
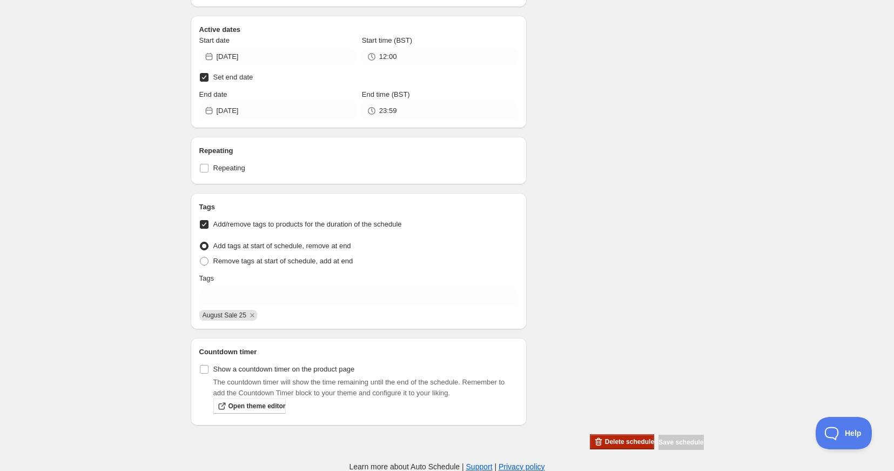
click at [605, 439] on span "Delete schedule" at bounding box center [629, 441] width 49 height 9
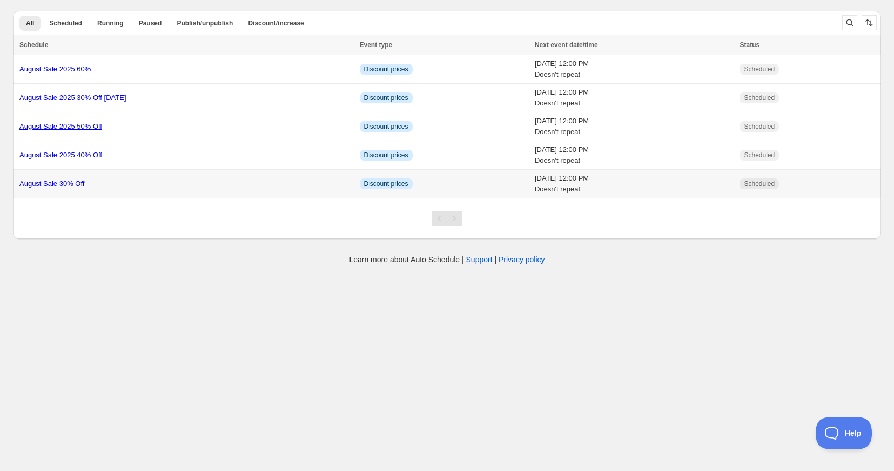
click at [43, 182] on link "August Sale 30% Off" at bounding box center [51, 183] width 65 height 8
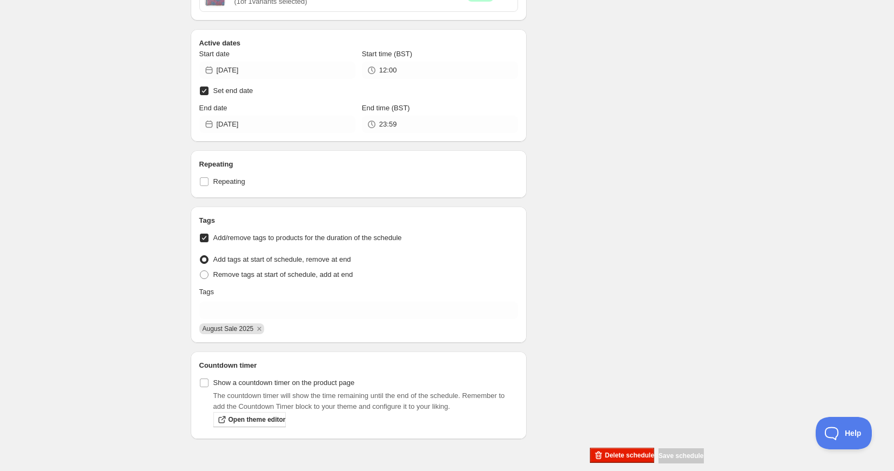
scroll to position [1044, 0]
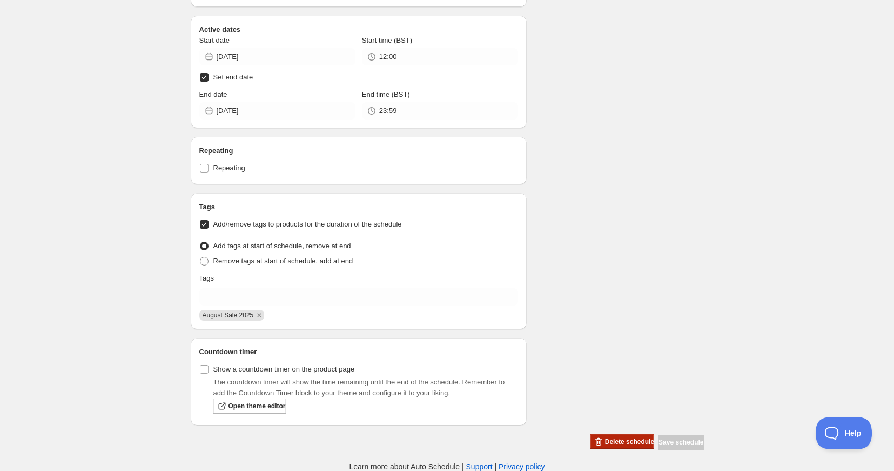
click at [606, 443] on span "Delete schedule" at bounding box center [629, 441] width 49 height 9
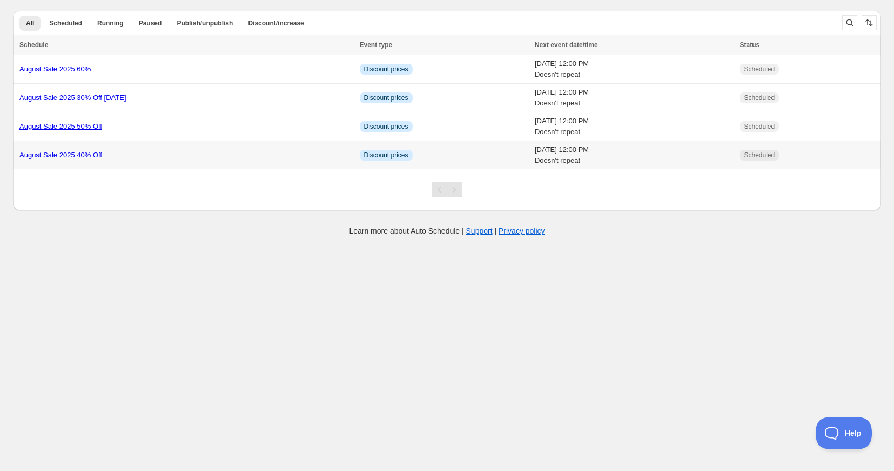
click at [72, 154] on link "August Sale 2025 40% Off" at bounding box center [60, 155] width 83 height 8
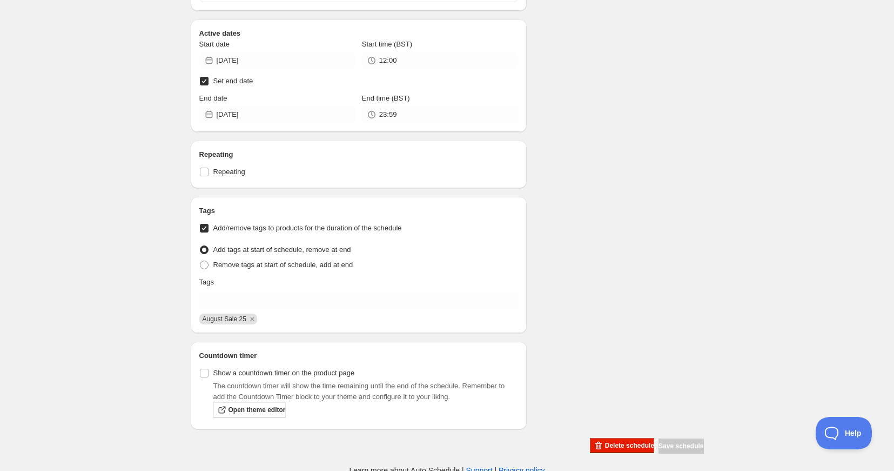
scroll to position [2904, 0]
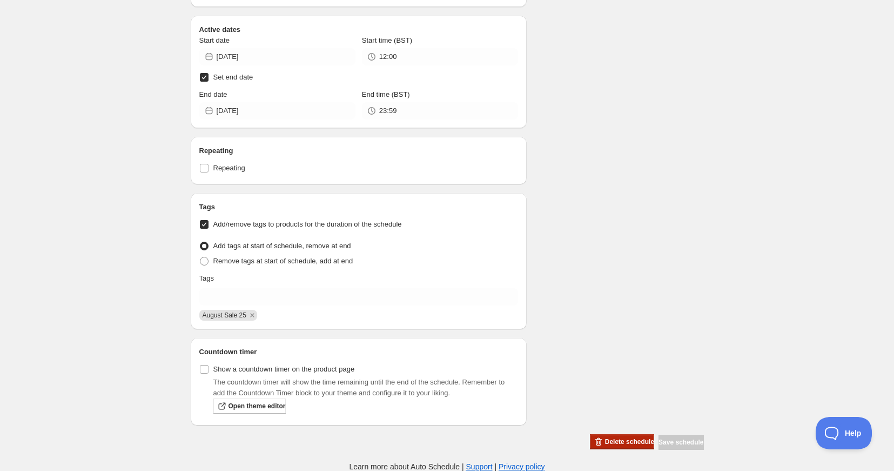
click at [605, 437] on span "Delete schedule" at bounding box center [629, 441] width 49 height 9
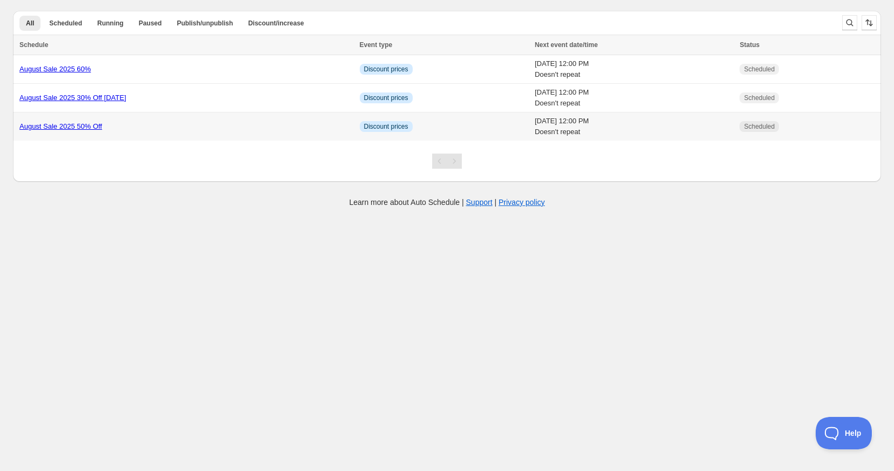
click at [63, 129] on link "August Sale 2025 50% Off" at bounding box center [60, 126] width 83 height 8
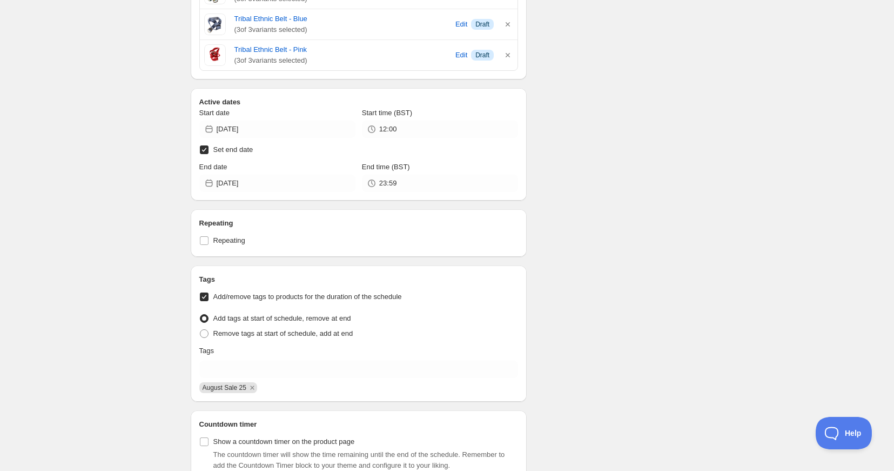
scroll to position [1074, 0]
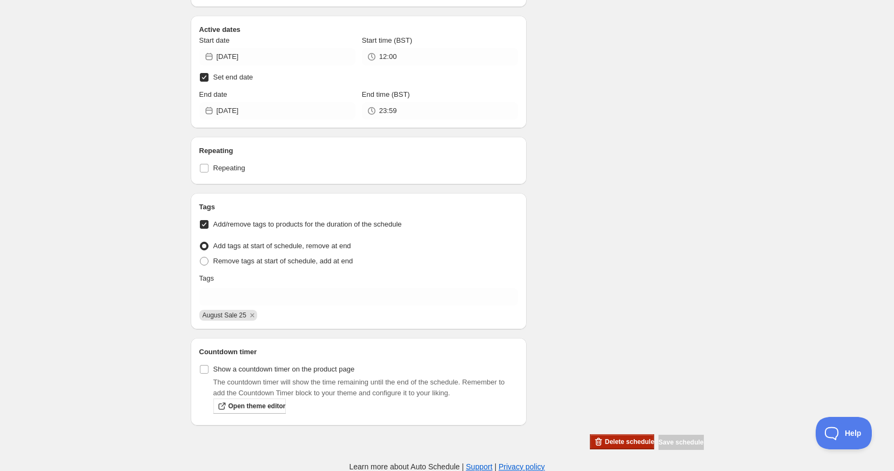
click at [605, 441] on span "Delete schedule" at bounding box center [629, 441] width 49 height 9
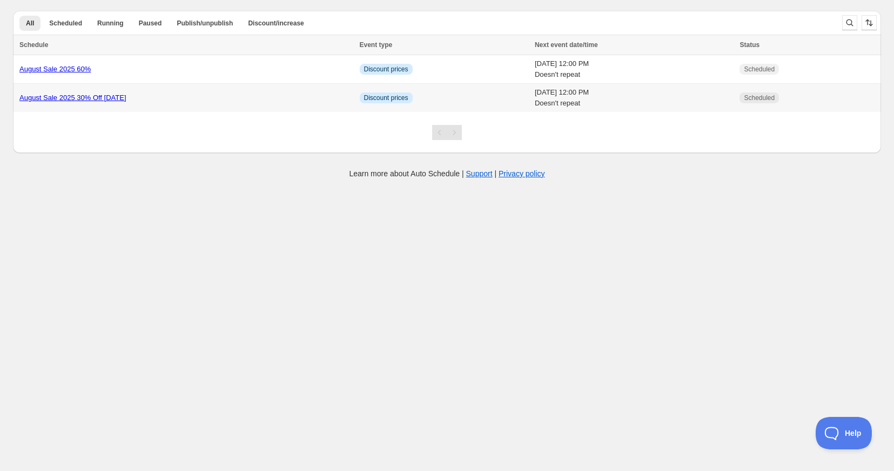
click at [109, 94] on link "August Sale 2025 30% Off Wednesday" at bounding box center [72, 97] width 107 height 8
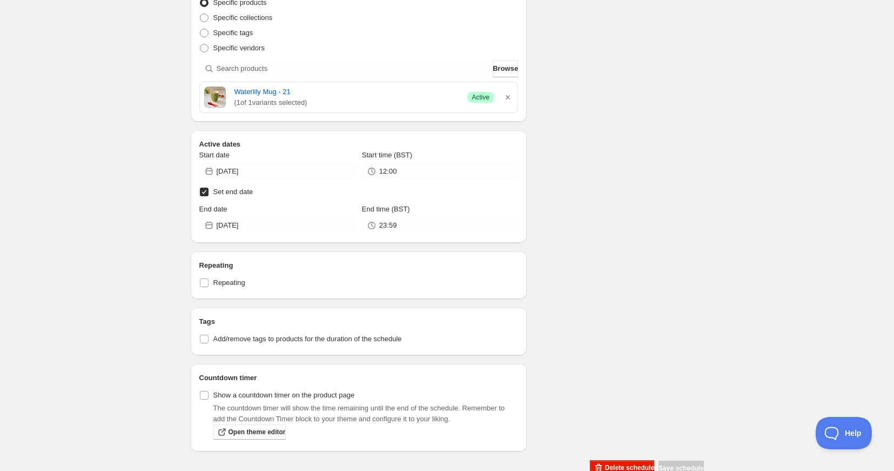
scroll to position [370, 0]
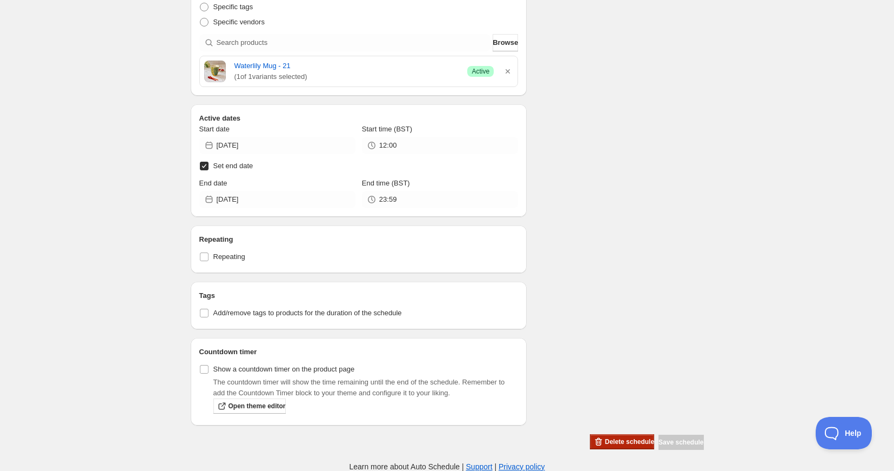
click at [599, 435] on button "Delete schedule" at bounding box center [622, 441] width 64 height 15
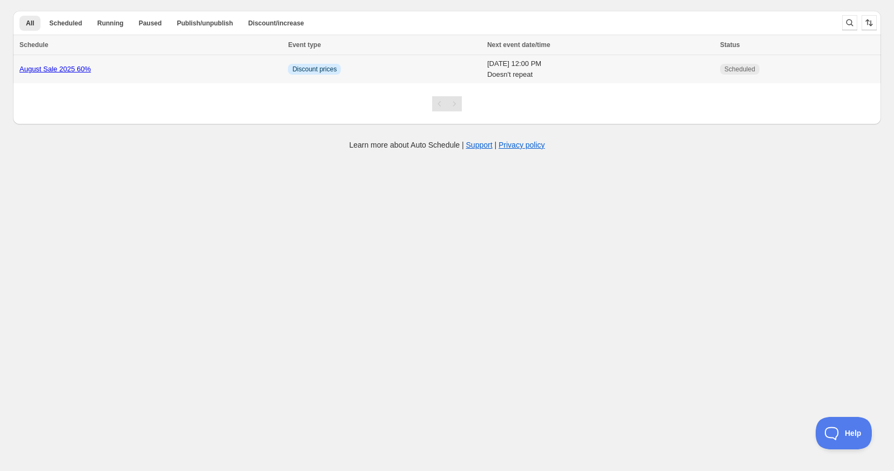
click at [79, 69] on link "August Sale 2025 60%" at bounding box center [54, 69] width 71 height 8
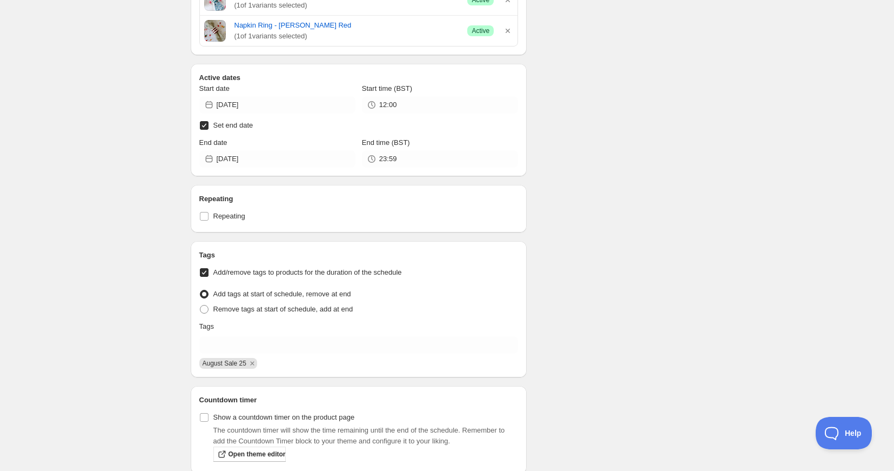
scroll to position [489, 0]
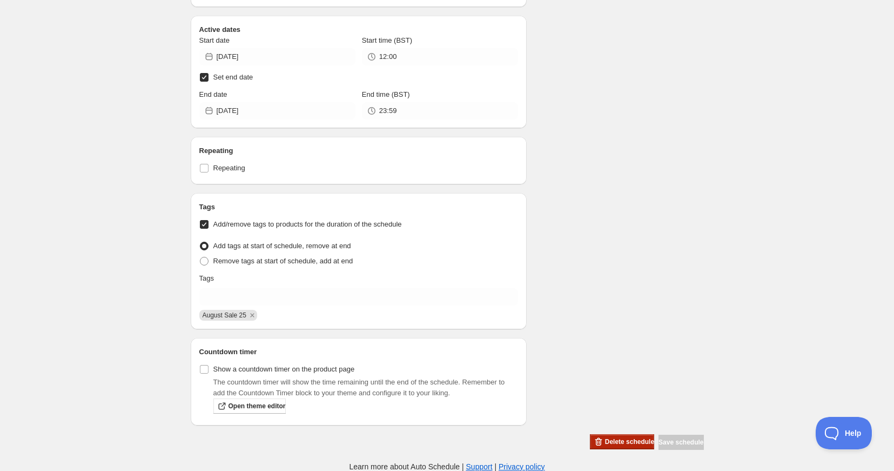
click at [605, 438] on span "Delete schedule" at bounding box center [629, 441] width 49 height 9
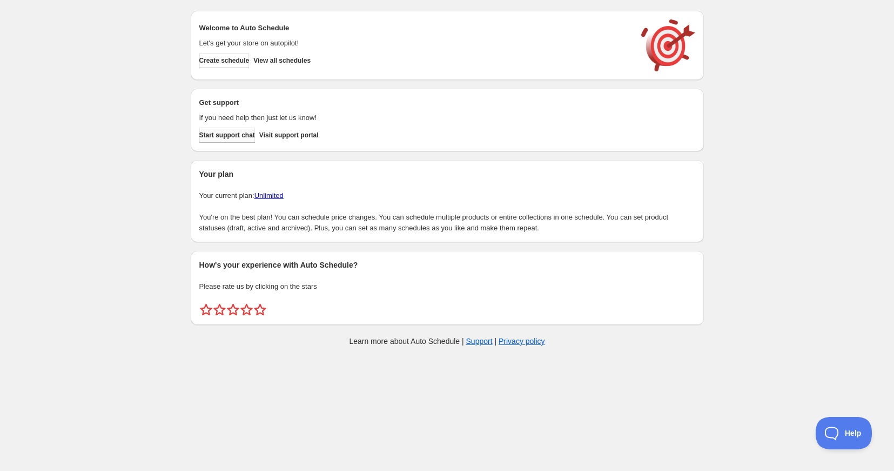
click at [248, 134] on span "Start support chat" at bounding box center [227, 135] width 56 height 9
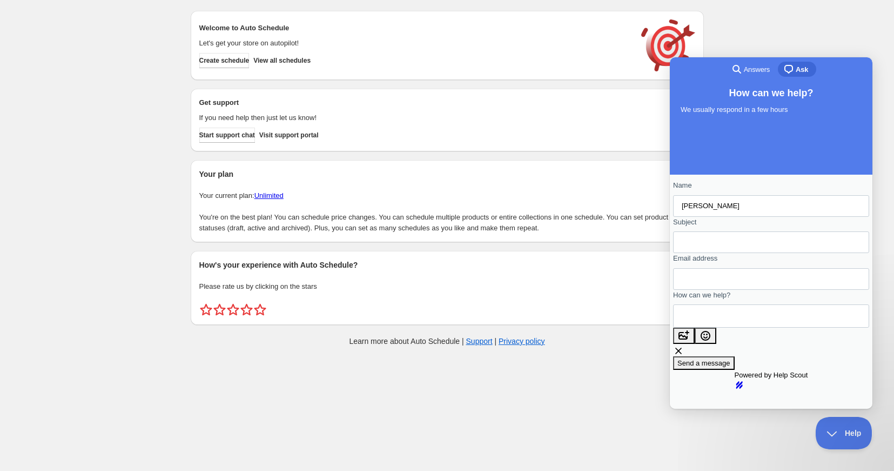
type input "Eliza"
click at [706, 252] on input "Subject" at bounding box center [771, 241] width 179 height 19
type input "Products disappear from collection"
click at [707, 288] on input "Email address" at bounding box center [771, 278] width 179 height 19
type input "info@ibbidirect.co.uk"
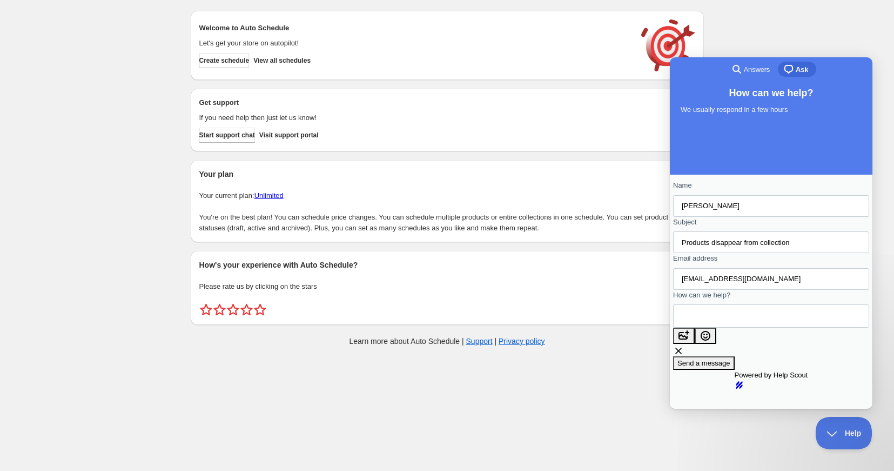
click at [697, 327] on textarea "How can we help?" at bounding box center [731, 316] width 98 height 22
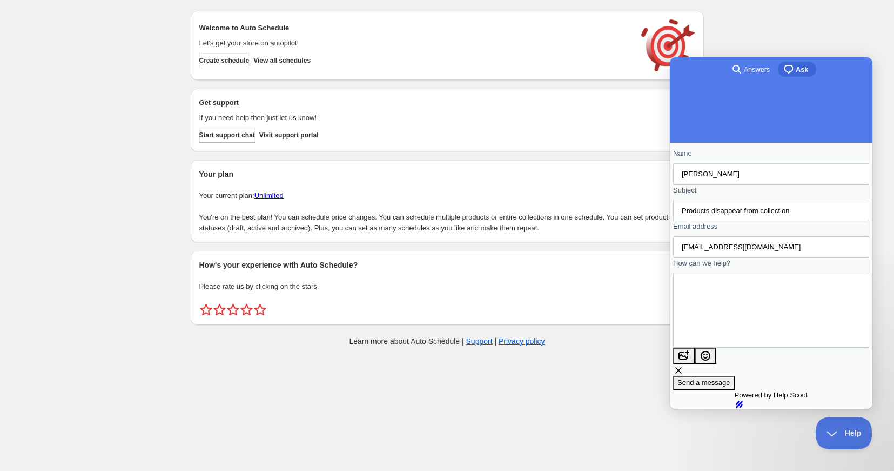
scroll to position [52, 0]
type textarea "Hi - I scheduled 5 sales with 5 different discount amounts and the products dis…"
click at [730, 378] on span "Send a message" at bounding box center [703, 382] width 53 height 8
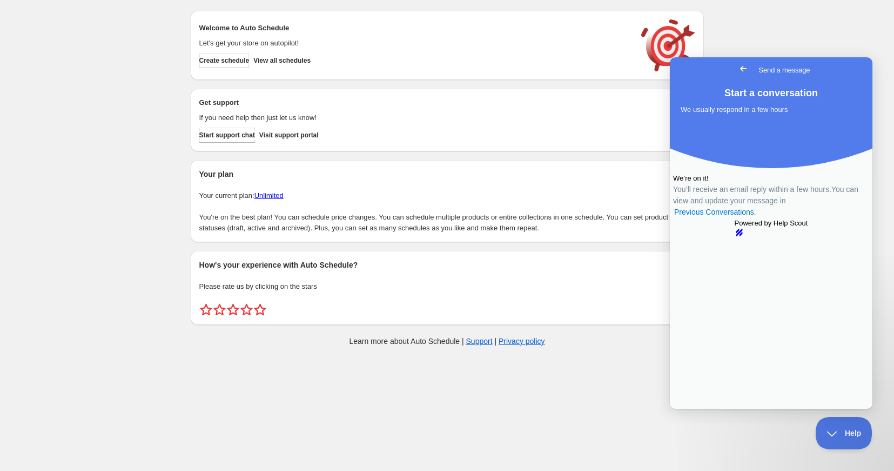
scroll to position [0, 0]
